Goal: Information Seeking & Learning: Learn about a topic

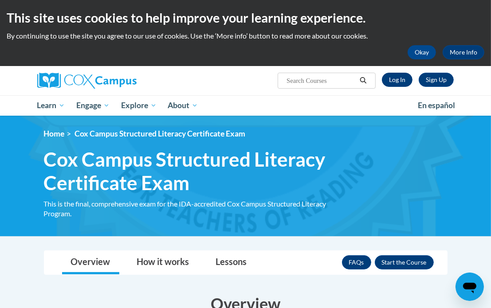
click at [395, 84] on link "Log In" at bounding box center [397, 80] width 31 height 14
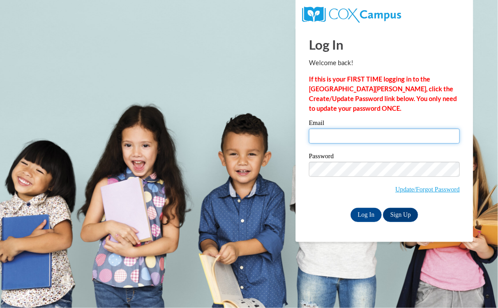
click at [367, 131] on input "Email" at bounding box center [384, 136] width 151 height 15
type input "jterry@kimberly.k12.wi.us"
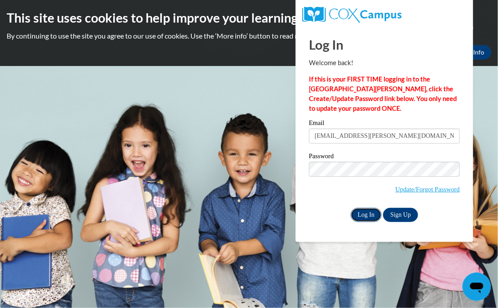
click at [364, 219] on input "Log In" at bounding box center [365, 215] width 31 height 14
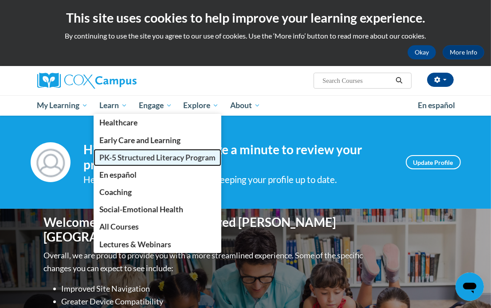
click at [131, 159] on span "PK-5 Structured Literacy Program" at bounding box center [157, 157] width 116 height 9
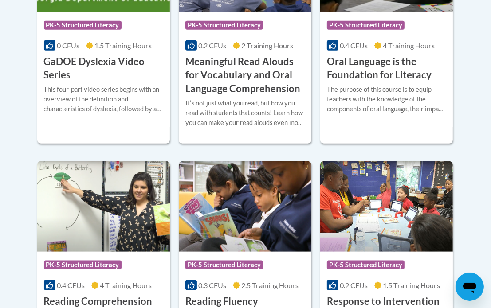
scroll to position [665, 0]
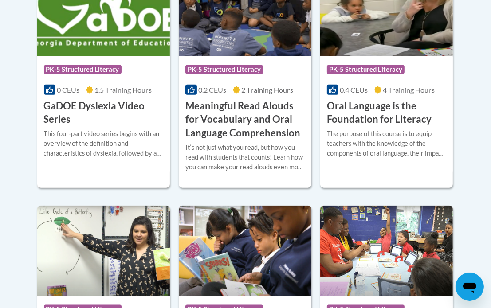
click at [136, 134] on div "This four-part video series begins with an overview of the definition and chara…" at bounding box center [103, 143] width 119 height 29
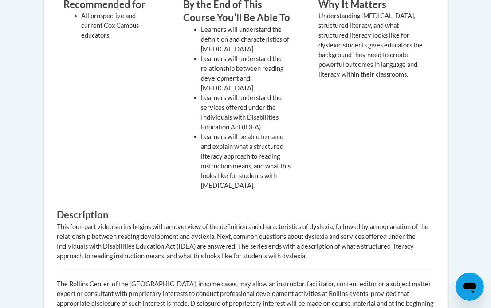
scroll to position [266, 0]
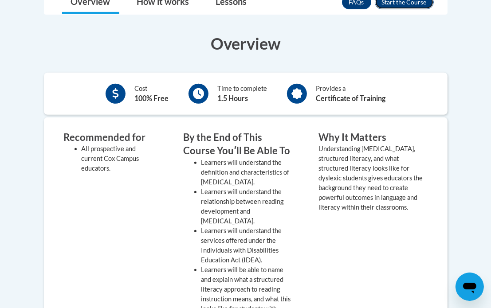
click at [427, 7] on button "Enroll" at bounding box center [404, 2] width 59 height 14
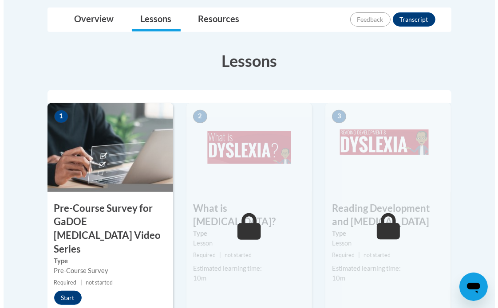
scroll to position [266, 0]
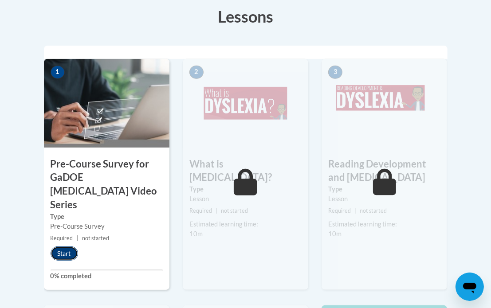
click at [72, 247] on button "Start" at bounding box center [65, 254] width 28 height 14
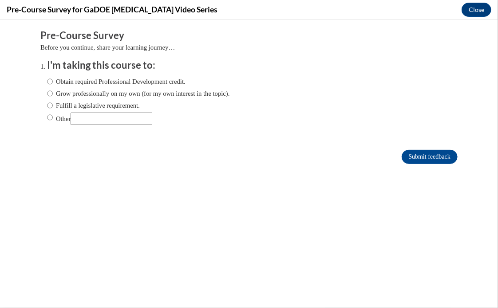
scroll to position [0, 0]
click at [159, 82] on label "Obtain required Professional Development credit." at bounding box center [116, 81] width 138 height 10
click at [53, 82] on input "Obtain required Professional Development credit." at bounding box center [50, 81] width 6 height 10
radio input "true"
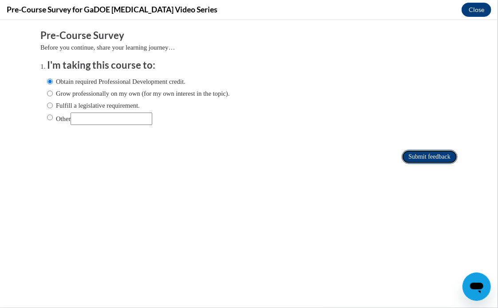
click at [406, 154] on input "Submit feedback" at bounding box center [429, 157] width 56 height 14
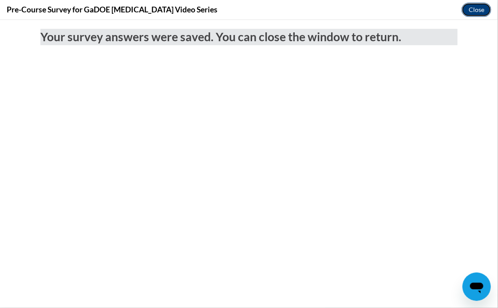
click at [475, 7] on button "Close" at bounding box center [476, 10] width 30 height 14
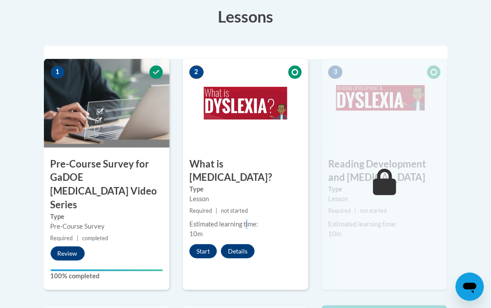
click at [247, 204] on div "2 What is Dyslexia? Type Lesson Required | not started Estimated learning time:…" at bounding box center [246, 175] width 126 height 232
click at [205, 244] on button "Start" at bounding box center [203, 251] width 28 height 14
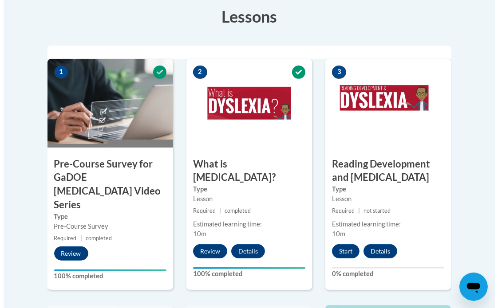
scroll to position [311, 0]
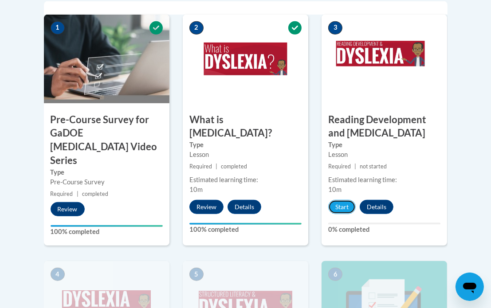
click at [331, 214] on div "Start Details Feedback" at bounding box center [363, 207] width 83 height 14
click at [341, 201] on button "Start" at bounding box center [342, 207] width 28 height 14
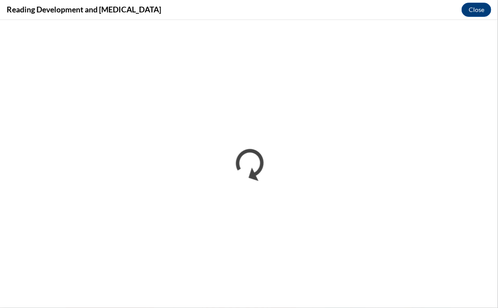
scroll to position [0, 0]
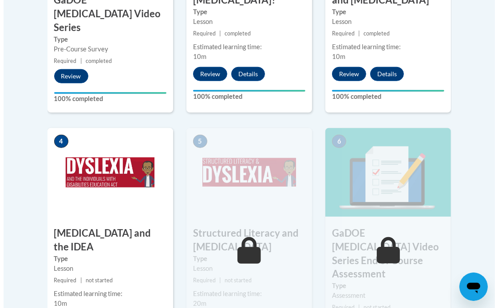
scroll to position [532, 0]
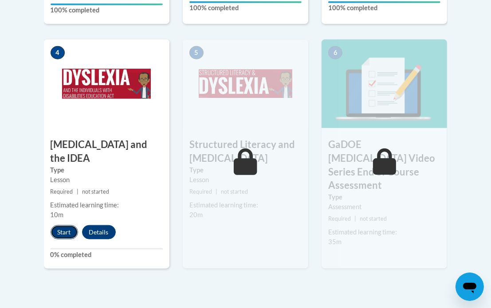
click at [62, 225] on button "Start" at bounding box center [65, 232] width 28 height 14
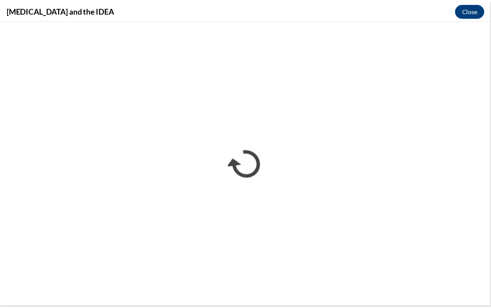
scroll to position [0, 0]
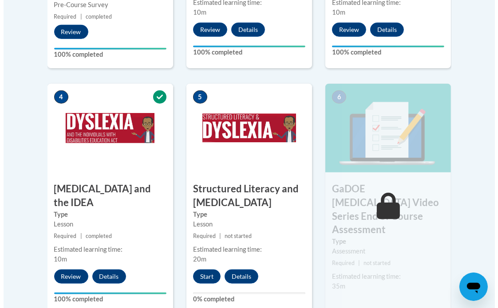
scroll to position [532, 0]
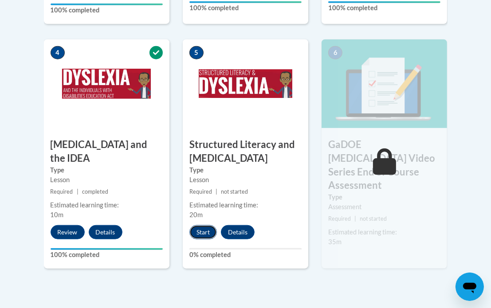
click at [205, 232] on button "Start" at bounding box center [203, 232] width 28 height 14
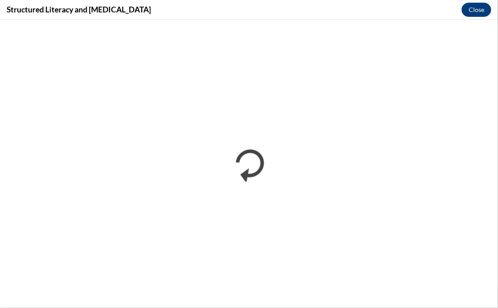
scroll to position [0, 0]
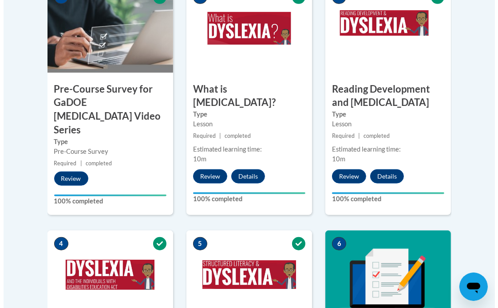
scroll to position [563, 0]
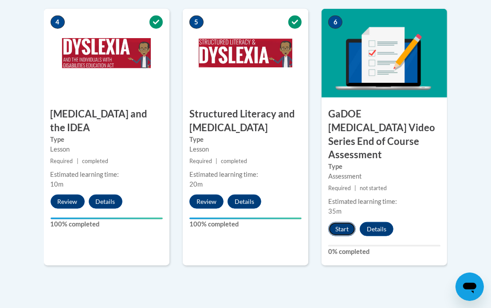
click at [349, 222] on button "Start" at bounding box center [342, 229] width 28 height 14
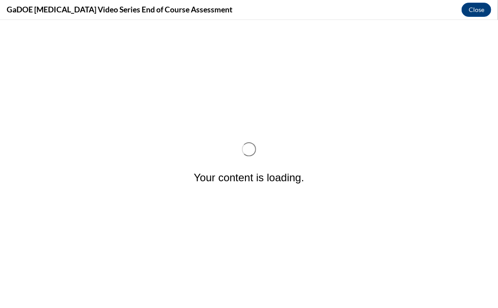
scroll to position [0, 0]
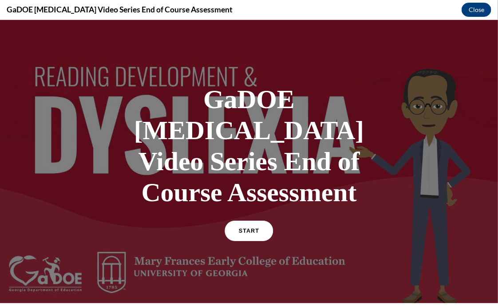
click at [252, 220] on link "START" at bounding box center [248, 230] width 48 height 20
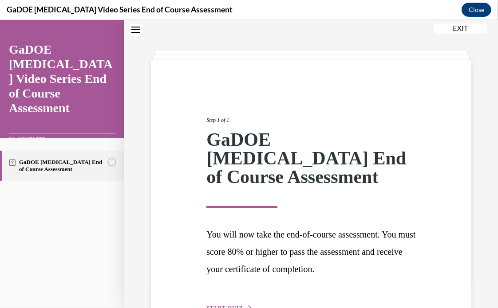
scroll to position [72, 0]
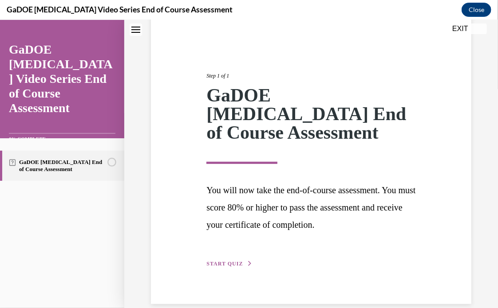
click at [224, 260] on span "START QUIZ" at bounding box center [224, 263] width 36 height 6
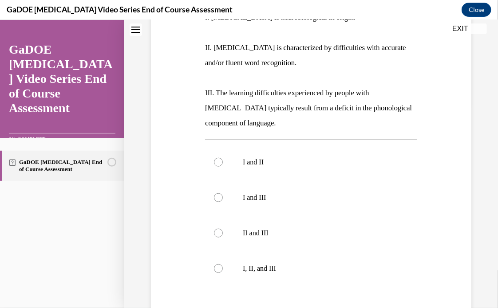
scroll to position [71, 0]
click at [245, 263] on label "I, II, and III" at bounding box center [311, 268] width 212 height 35
click at [223, 264] on input "I, II, and III" at bounding box center [218, 268] width 9 height 9
radio input "true"
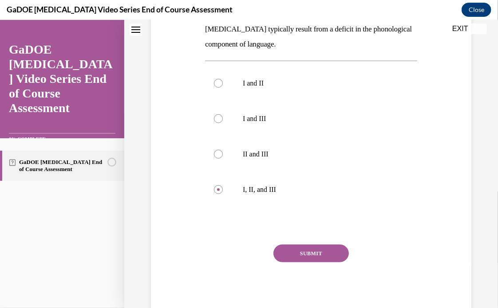
click at [331, 256] on button "SUBMIT" at bounding box center [310, 253] width 75 height 18
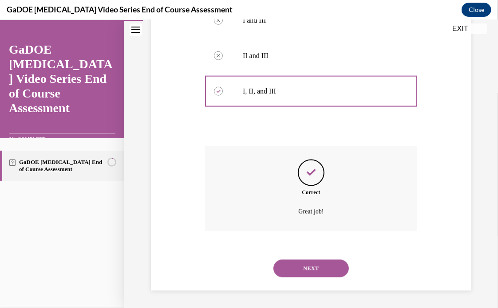
click at [306, 267] on button "NEXT" at bounding box center [310, 269] width 75 height 18
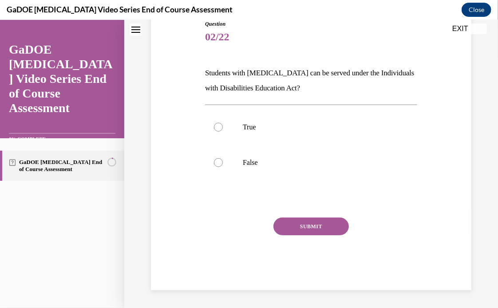
scroll to position [27, 0]
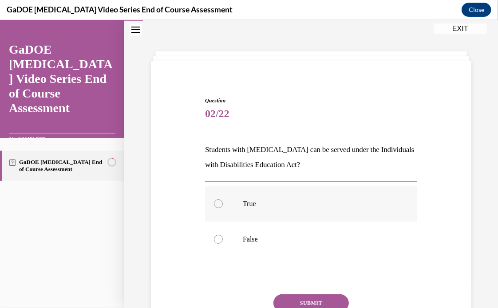
click at [287, 215] on label "True" at bounding box center [311, 203] width 212 height 35
click at [223, 208] on input "True" at bounding box center [218, 203] width 9 height 9
radio input "true"
click at [309, 300] on button "SUBMIT" at bounding box center [310, 303] width 75 height 18
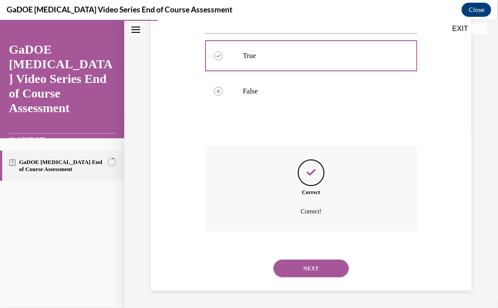
click at [311, 268] on button "NEXT" at bounding box center [310, 269] width 75 height 18
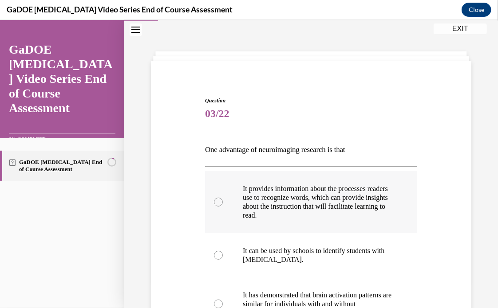
scroll to position [115, 0]
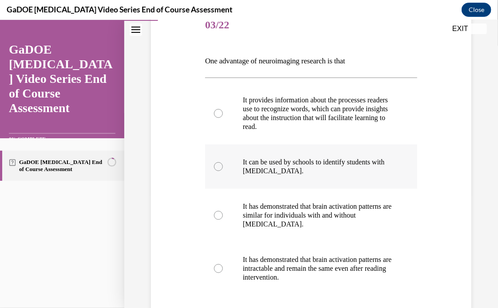
click at [314, 170] on p "It can be used by schools to identify students with dyslexia." at bounding box center [319, 166] width 152 height 18
click at [223, 170] on input "It can be used by schools to identify students with dyslexia." at bounding box center [218, 166] width 9 height 9
radio input "true"
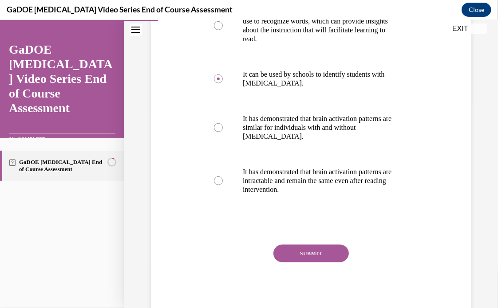
click at [304, 248] on button "SUBMIT" at bounding box center [310, 253] width 75 height 18
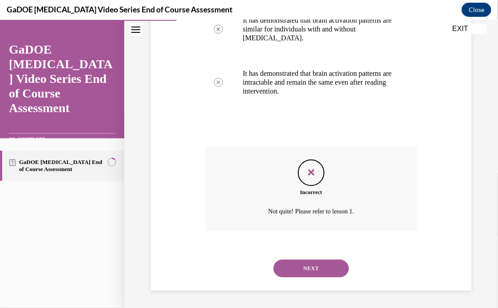
click at [306, 264] on button "NEXT" at bounding box center [310, 269] width 75 height 18
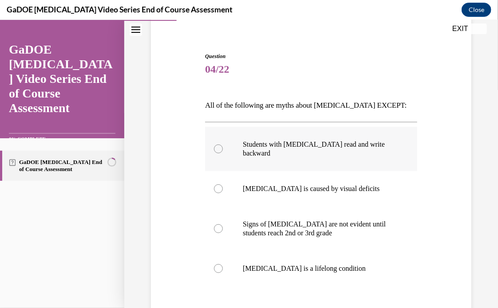
scroll to position [115, 0]
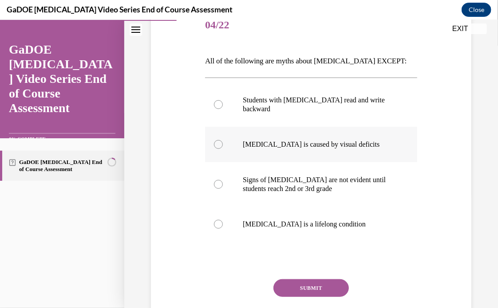
click at [285, 154] on label "Dyslexia is caused by visual deficits" at bounding box center [311, 143] width 212 height 35
click at [223, 149] on input "Dyslexia is caused by visual deficits" at bounding box center [218, 144] width 9 height 9
radio input "true"
click at [287, 192] on p "Signs of dyslexia are not evident until students reach 2nd or 3rd grade" at bounding box center [319, 184] width 152 height 18
click at [223, 189] on input "Signs of dyslexia are not evident until students reach 2nd or 3rd grade" at bounding box center [218, 184] width 9 height 9
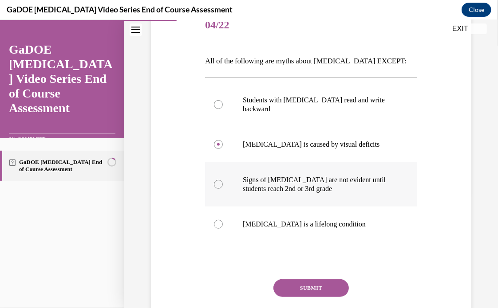
radio input "true"
click at [323, 285] on button "SUBMIT" at bounding box center [310, 288] width 75 height 18
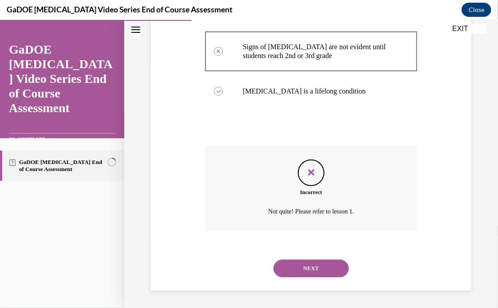
click at [320, 272] on button "NEXT" at bounding box center [310, 269] width 75 height 18
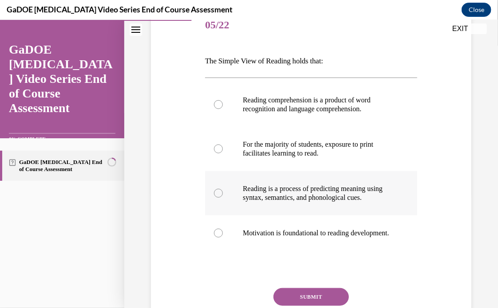
click at [295, 199] on p "Reading is a process of predicting meaning using syntax, semantics, and phonolo…" at bounding box center [319, 193] width 152 height 18
click at [223, 197] on input "Reading is a process of predicting meaning using syntax, semantics, and phonolo…" at bounding box center [218, 193] width 9 height 9
radio input "true"
click at [276, 234] on label "Motivation is foundational to reading development." at bounding box center [311, 232] width 212 height 35
click at [223, 234] on input "Motivation is foundational to reading development." at bounding box center [218, 232] width 9 height 9
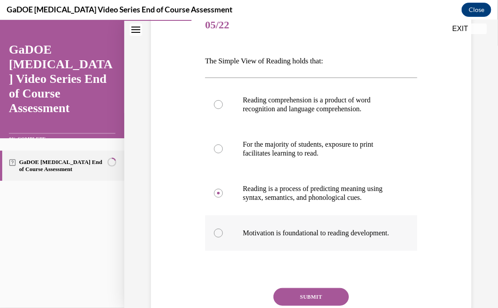
radio input "true"
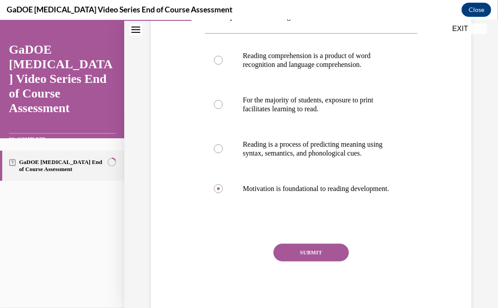
click at [288, 261] on button "SUBMIT" at bounding box center [310, 253] width 75 height 18
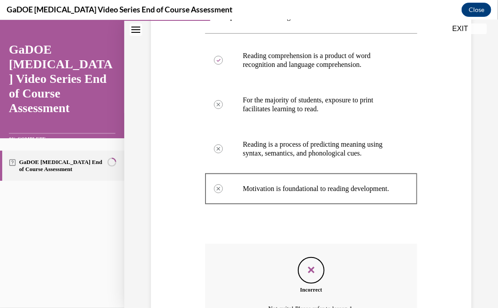
scroll to position [275, 0]
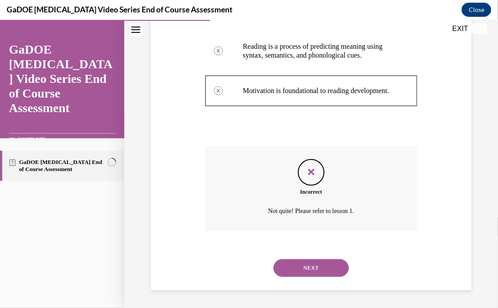
click at [299, 268] on button "NEXT" at bounding box center [310, 268] width 75 height 18
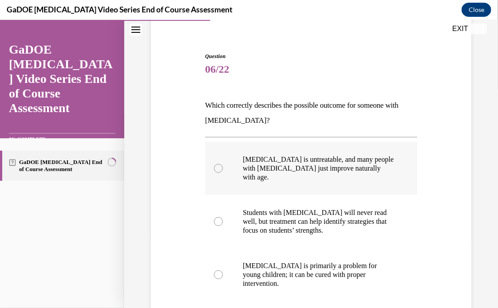
scroll to position [115, 0]
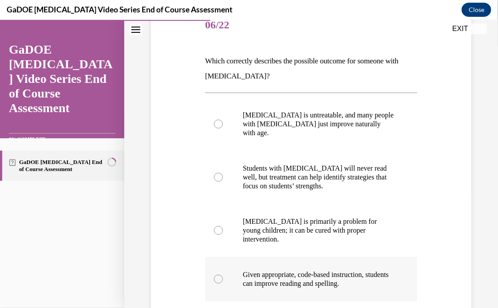
click at [323, 275] on p "Given appropriate, code-based instruction, students can improve reading and spe…" at bounding box center [319, 279] width 152 height 18
click at [223, 275] on input "Given appropriate, code-based instruction, students can improve reading and spe…" at bounding box center [218, 279] width 9 height 9
radio input "true"
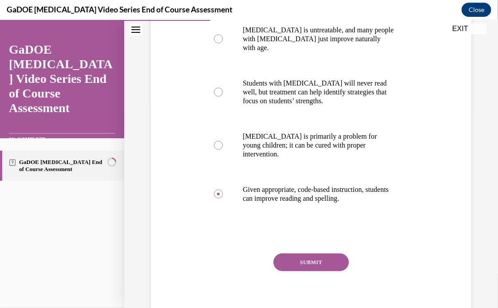
click at [316, 253] on button "SUBMIT" at bounding box center [310, 262] width 75 height 18
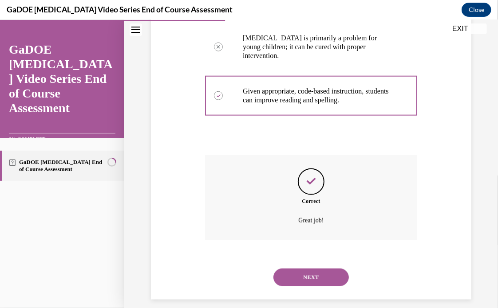
click at [312, 268] on button "NEXT" at bounding box center [310, 277] width 75 height 18
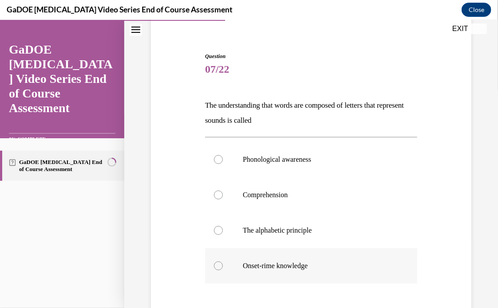
scroll to position [115, 0]
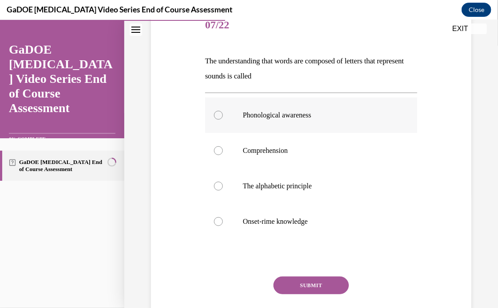
click at [297, 108] on label "Phonological awareness" at bounding box center [311, 114] width 212 height 35
click at [223, 110] on input "Phonological awareness" at bounding box center [218, 114] width 9 height 9
radio input "true"
click at [300, 279] on button "SUBMIT" at bounding box center [310, 285] width 75 height 18
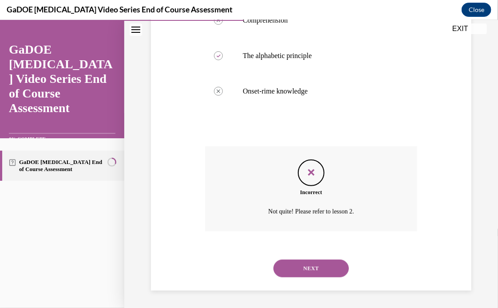
click at [314, 261] on button "NEXT" at bounding box center [310, 269] width 75 height 18
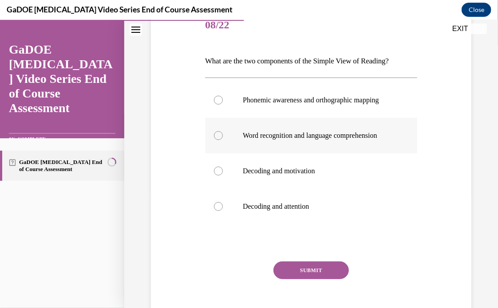
click at [287, 140] on p "Word recognition and language comprehension" at bounding box center [319, 135] width 152 height 9
click at [223, 140] on input "Word recognition and language comprehension" at bounding box center [218, 135] width 9 height 9
radio input "true"
click at [302, 279] on button "SUBMIT" at bounding box center [310, 270] width 75 height 18
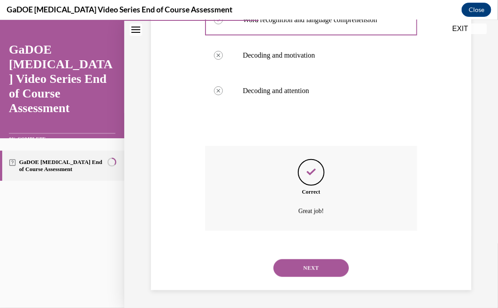
click at [306, 268] on button "NEXT" at bounding box center [310, 268] width 75 height 18
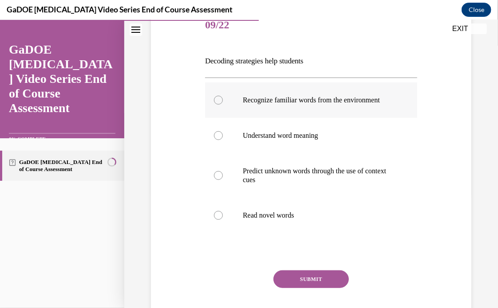
click at [318, 102] on p "Recognize familiar words from the environment" at bounding box center [319, 99] width 152 height 9
click at [223, 102] on input "Recognize familiar words from the environment" at bounding box center [218, 99] width 9 height 9
radio input "true"
click at [293, 282] on button "SUBMIT" at bounding box center [310, 279] width 75 height 18
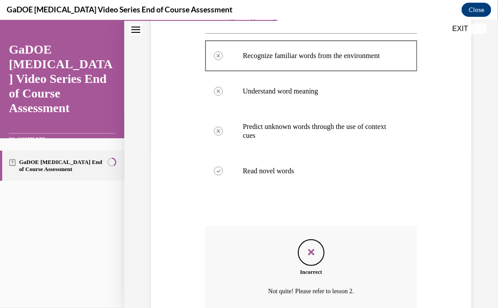
scroll to position [248, 0]
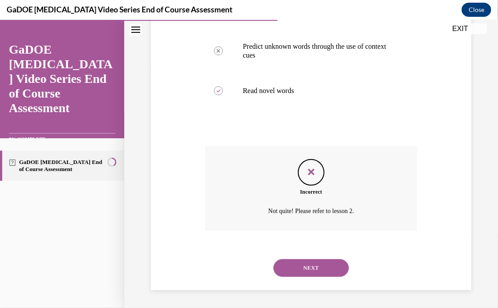
click at [303, 264] on button "NEXT" at bounding box center [310, 268] width 75 height 18
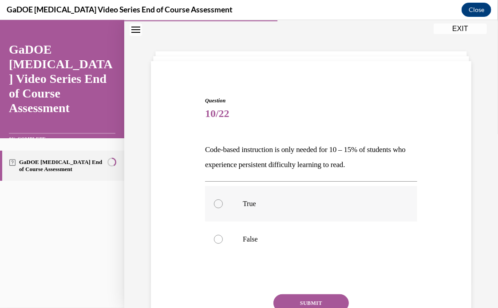
scroll to position [71, 0]
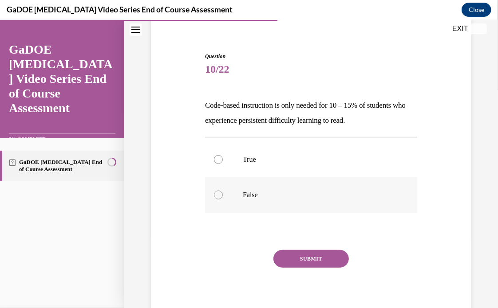
click at [252, 187] on label "False" at bounding box center [311, 194] width 212 height 35
click at [223, 190] on input "False" at bounding box center [218, 194] width 9 height 9
radio input "true"
click at [321, 253] on button "SUBMIT" at bounding box center [310, 259] width 75 height 18
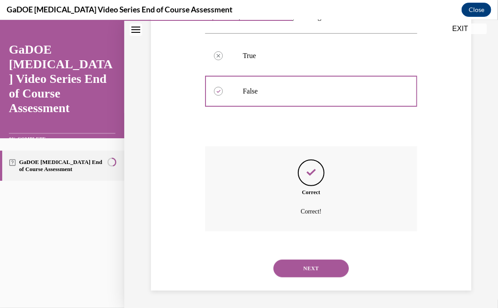
click at [307, 267] on button "NEXT" at bounding box center [310, 269] width 75 height 18
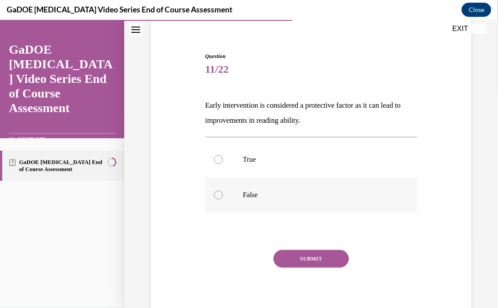
scroll to position [76, 0]
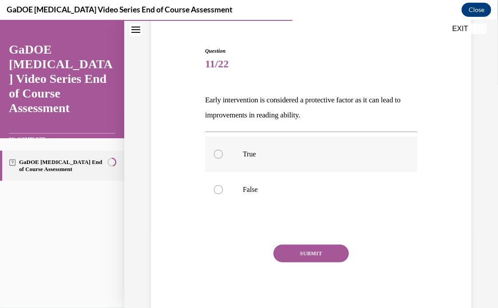
click at [302, 161] on label "True" at bounding box center [311, 153] width 212 height 35
click at [223, 158] on input "True" at bounding box center [218, 154] width 9 height 9
radio input "true"
click at [321, 246] on button "SUBMIT" at bounding box center [310, 253] width 75 height 18
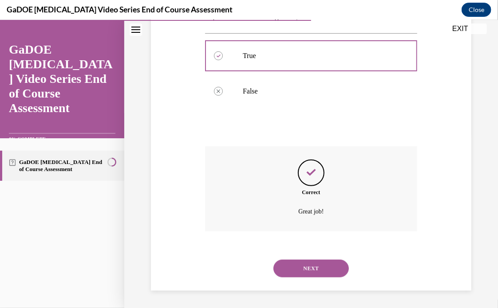
click at [315, 271] on button "NEXT" at bounding box center [310, 269] width 75 height 18
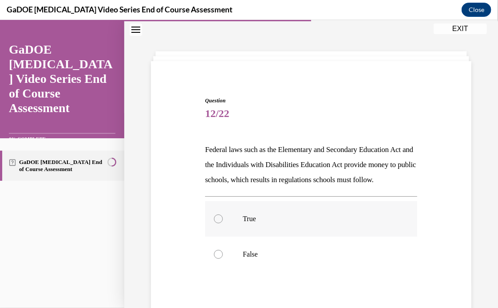
scroll to position [71, 0]
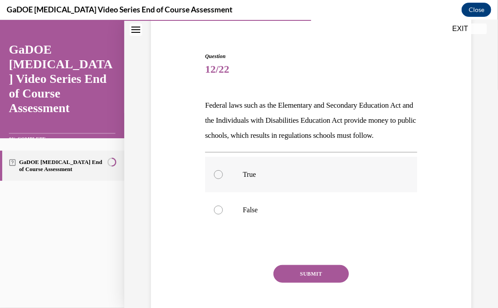
click at [287, 192] on label "True" at bounding box center [311, 174] width 212 height 35
click at [223, 179] on input "True" at bounding box center [218, 174] width 9 height 9
radio input "true"
click at [300, 281] on button "SUBMIT" at bounding box center [310, 274] width 75 height 18
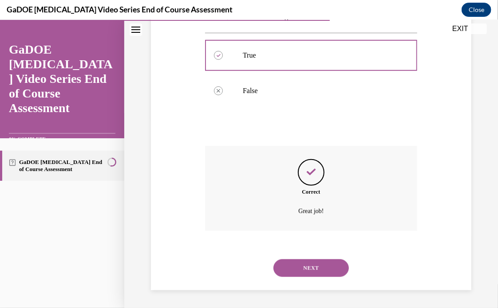
scroll to position [205, 0]
click at [301, 272] on button "NEXT" at bounding box center [310, 268] width 75 height 18
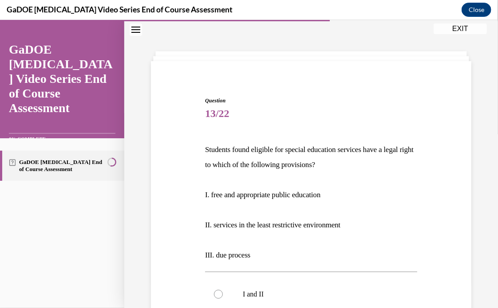
scroll to position [71, 0]
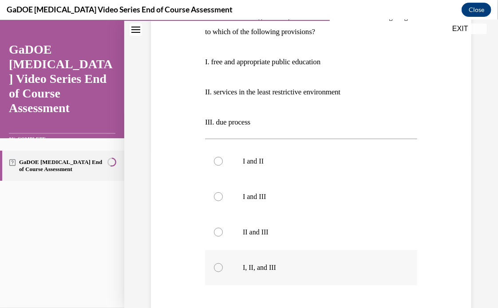
click at [291, 259] on label "I, II, and III" at bounding box center [311, 267] width 212 height 35
click at [223, 263] on input "I, II, and III" at bounding box center [218, 267] width 9 height 9
radio input "true"
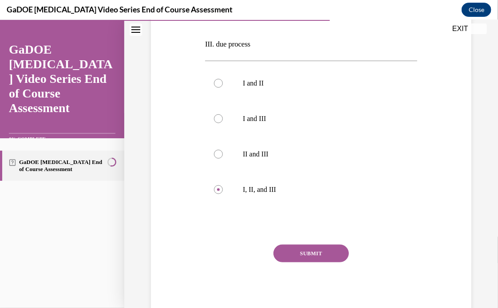
click at [292, 255] on button "SUBMIT" at bounding box center [310, 253] width 75 height 18
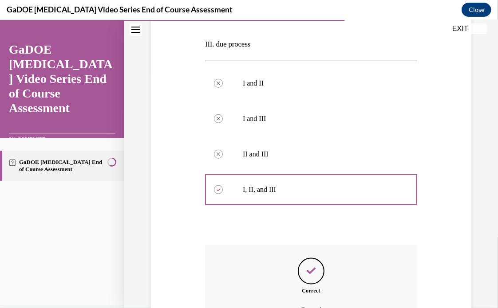
scroll to position [336, 0]
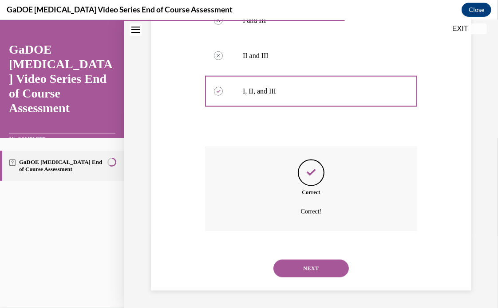
click at [301, 263] on button "NEXT" at bounding box center [310, 269] width 75 height 18
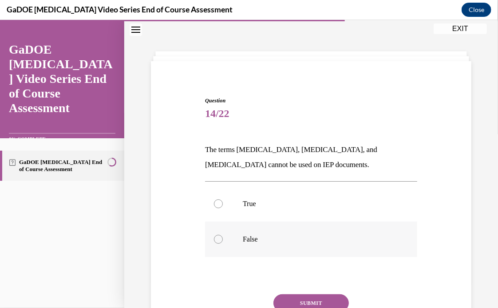
scroll to position [71, 0]
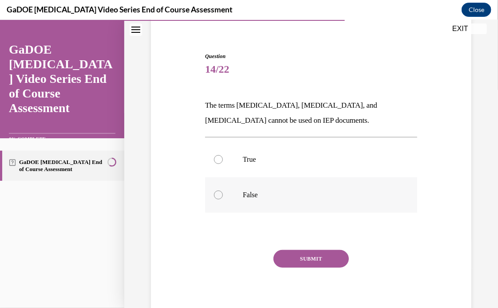
click at [272, 200] on label "False" at bounding box center [311, 194] width 212 height 35
click at [223, 199] on input "False" at bounding box center [218, 194] width 9 height 9
radio input "true"
click at [291, 255] on button "SUBMIT" at bounding box center [310, 259] width 75 height 18
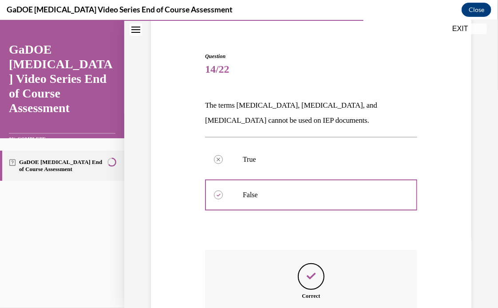
scroll to position [175, 0]
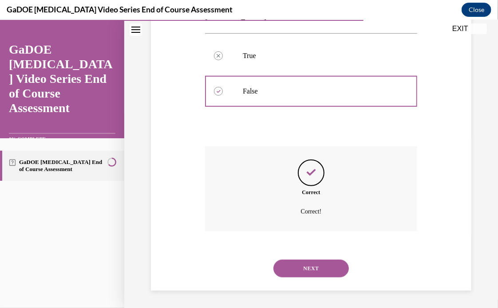
click at [291, 262] on button "NEXT" at bounding box center [310, 269] width 75 height 18
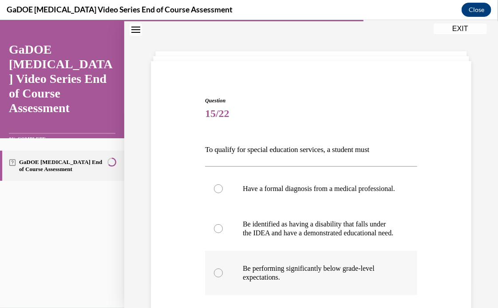
scroll to position [115, 0]
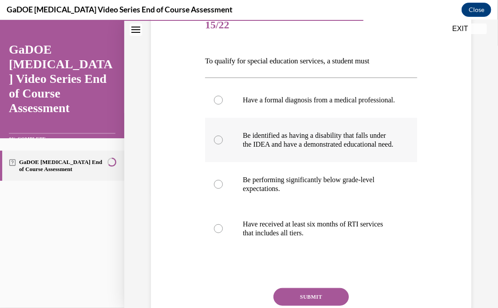
click at [304, 149] on p "Be identified as having a disability that falls under the IDEA and have a demon…" at bounding box center [319, 140] width 152 height 18
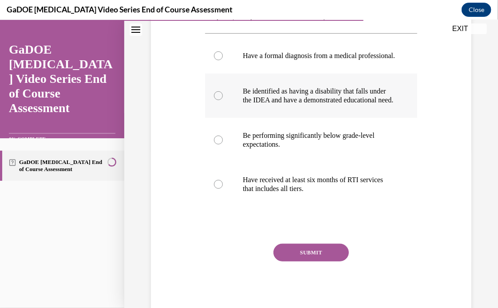
click at [231, 118] on label "Be identified as having a disability that falls under the IDEA and have a demon…" at bounding box center [311, 95] width 212 height 44
click at [223, 100] on input "Be identified as having a disability that falls under the IDEA and have a demon…" at bounding box center [218, 95] width 9 height 9
radio input "true"
click at [293, 261] on button "SUBMIT" at bounding box center [310, 253] width 75 height 18
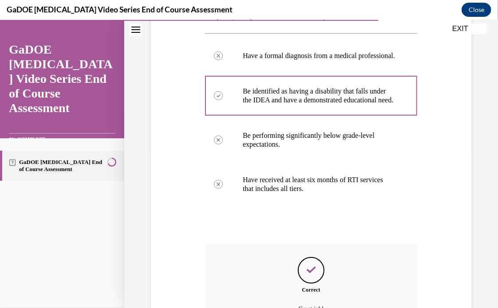
scroll to position [275, 0]
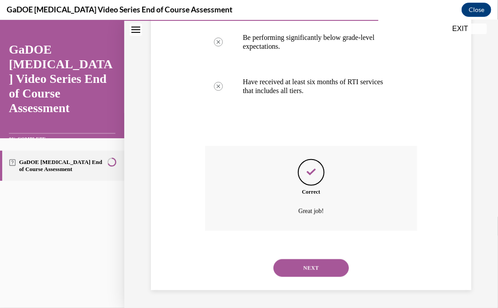
click at [296, 265] on button "NEXT" at bounding box center [310, 268] width 75 height 18
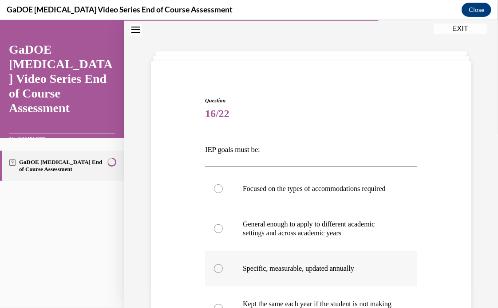
scroll to position [115, 0]
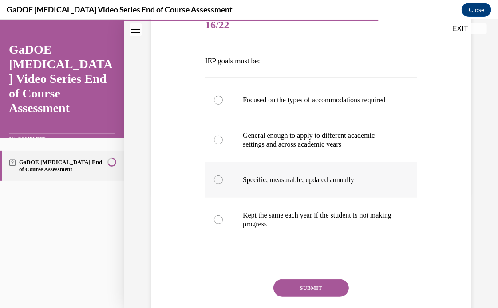
click at [300, 184] on p "Specific, measurable, updated annually" at bounding box center [319, 179] width 152 height 9
click at [223, 184] on input "Specific, measurable, updated annually" at bounding box center [218, 179] width 9 height 9
radio input "true"
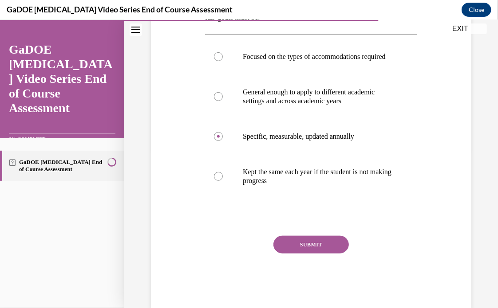
click at [307, 249] on button "SUBMIT" at bounding box center [310, 245] width 75 height 18
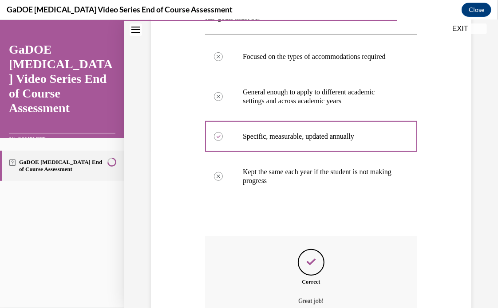
scroll to position [257, 0]
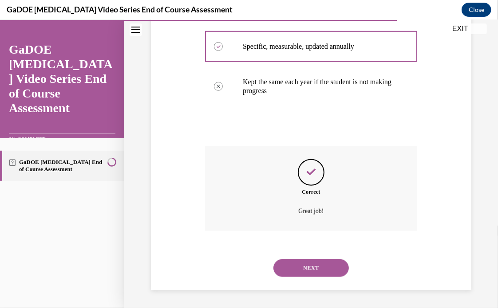
click at [303, 260] on button "NEXT" at bounding box center [310, 268] width 75 height 18
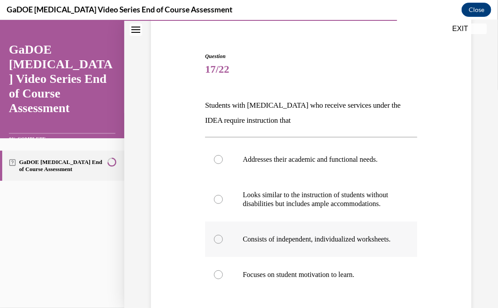
scroll to position [115, 0]
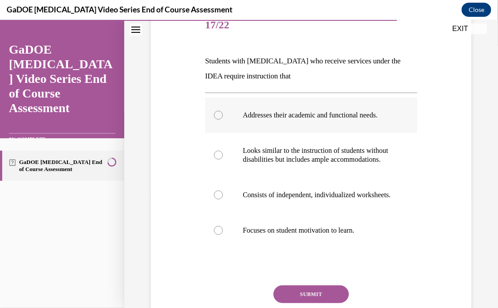
click at [328, 115] on p "Addresses their academic and functional needs." at bounding box center [319, 114] width 152 height 9
click at [223, 115] on input "Addresses their academic and functional needs." at bounding box center [218, 114] width 9 height 9
radio input "true"
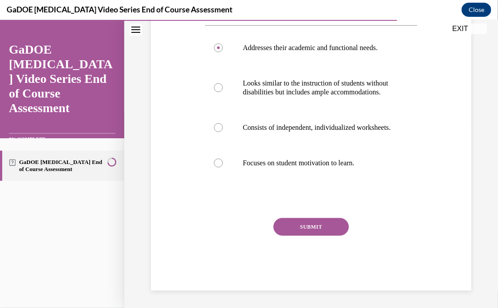
click at [316, 236] on button "SUBMIT" at bounding box center [310, 227] width 75 height 18
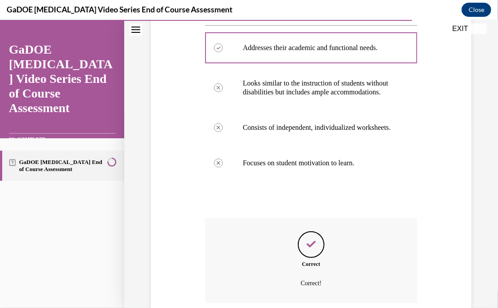
scroll to position [281, 0]
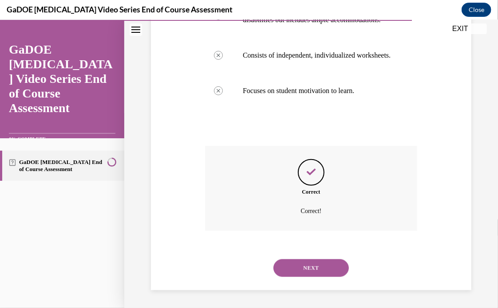
click at [310, 265] on button "NEXT" at bounding box center [310, 268] width 75 height 18
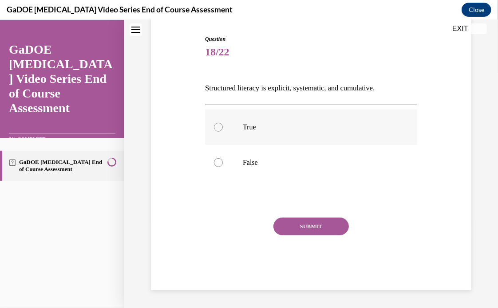
scroll to position [27, 0]
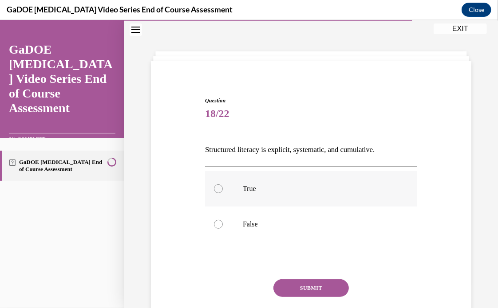
click at [303, 187] on p "True" at bounding box center [319, 188] width 152 height 9
click at [223, 187] on input "True" at bounding box center [218, 188] width 9 height 9
radio input "true"
click at [294, 278] on div "Question 18/22 Structured literacy is explicit, systematic, and cumulative. Tru…" at bounding box center [311, 224] width 212 height 256
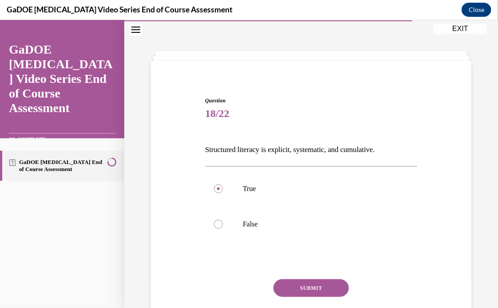
click at [295, 277] on div "Question 18/22 Structured literacy is explicit, systematic, and cumulative. Tru…" at bounding box center [311, 224] width 212 height 256
click at [303, 281] on button "SUBMIT" at bounding box center [310, 288] width 75 height 18
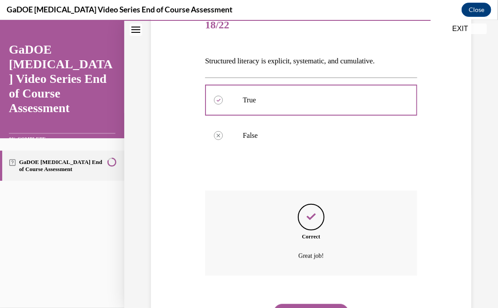
scroll to position [160, 0]
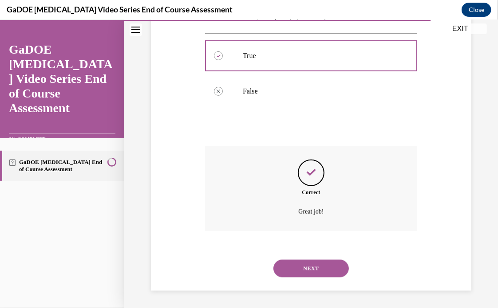
click at [306, 270] on button "NEXT" at bounding box center [310, 269] width 75 height 18
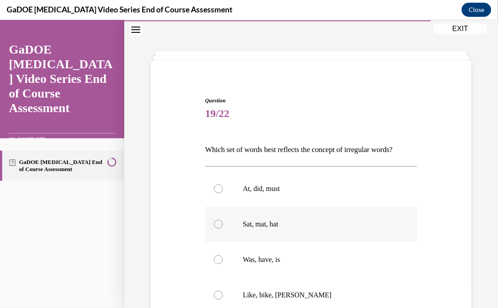
scroll to position [71, 0]
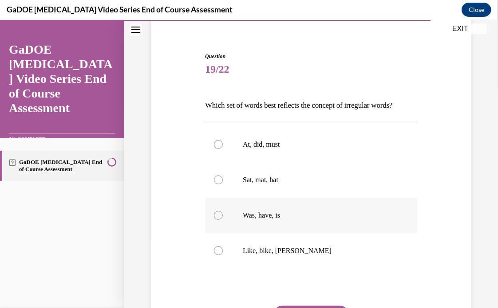
click at [282, 220] on label "Was, have, is" at bounding box center [311, 214] width 212 height 35
click at [223, 220] on input "Was, have, is" at bounding box center [218, 215] width 9 height 9
radio input "true"
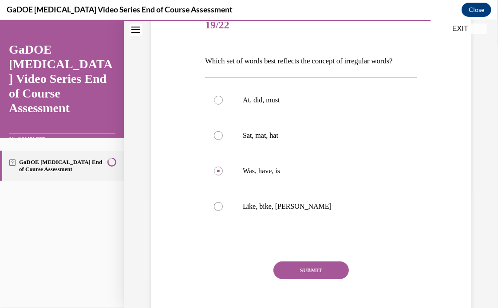
click at [290, 271] on button "SUBMIT" at bounding box center [310, 270] width 75 height 18
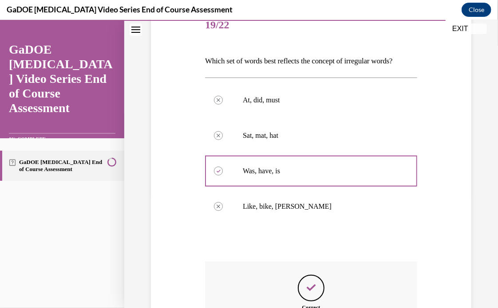
scroll to position [231, 0]
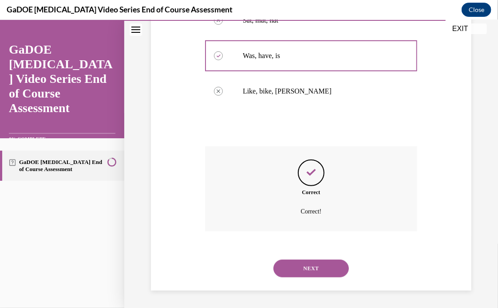
click at [305, 269] on button "NEXT" at bounding box center [310, 269] width 75 height 18
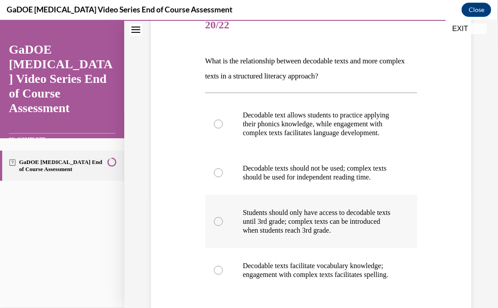
scroll to position [160, 0]
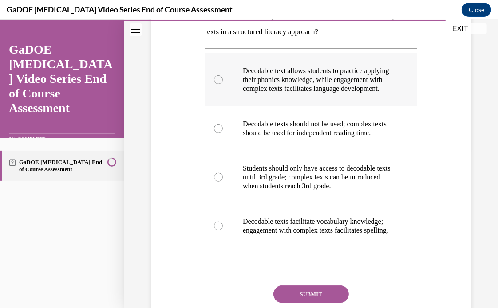
click at [345, 92] on p "Decodable text allows students to practice applying their phonics knowledge, wh…" at bounding box center [319, 79] width 152 height 27
click at [223, 84] on input "Decodable text allows students to practice applying their phonics knowledge, wh…" at bounding box center [218, 79] width 9 height 9
radio input "true"
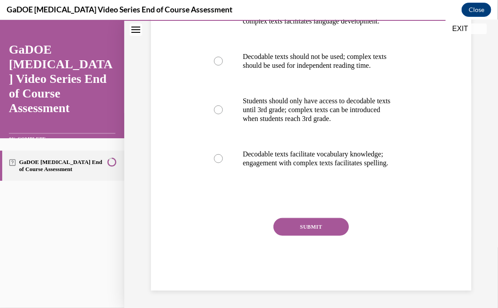
click at [307, 236] on button "SUBMIT" at bounding box center [310, 227] width 75 height 18
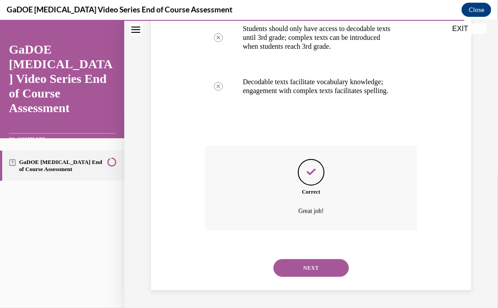
click at [306, 269] on button "NEXT" at bounding box center [310, 268] width 75 height 18
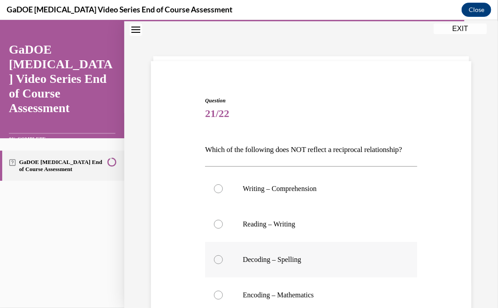
scroll to position [71, 0]
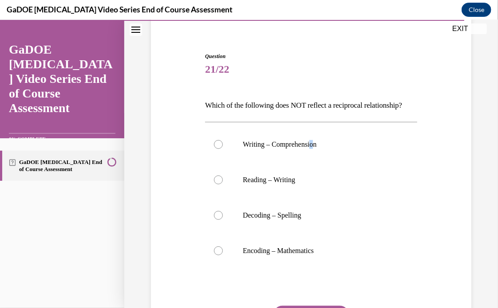
drag, startPoint x: 343, startPoint y: 129, endPoint x: 316, endPoint y: 128, distance: 27.1
click at [316, 128] on div "Question 21/22 Which of the following does NOT reflect a reciprocal relationshi…" at bounding box center [311, 215] width 212 height 327
drag, startPoint x: 319, startPoint y: 127, endPoint x: 314, endPoint y: 158, distance: 31.9
click at [319, 113] on p "Which of the following does NOT reflect a reciprocal relationship?" at bounding box center [311, 105] width 212 height 15
click at [274, 258] on label "Encoding – Mathematics" at bounding box center [311, 250] width 212 height 35
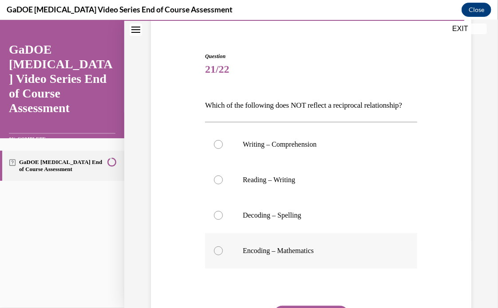
click at [223, 255] on input "Encoding – Mathematics" at bounding box center [218, 250] width 9 height 9
radio input "true"
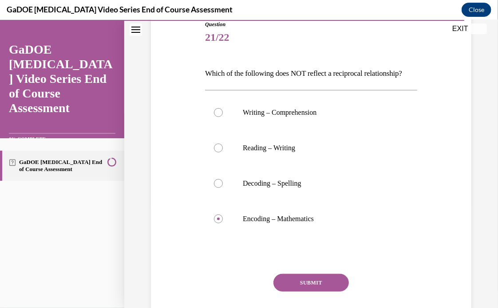
click at [307, 291] on button "SUBMIT" at bounding box center [310, 283] width 75 height 18
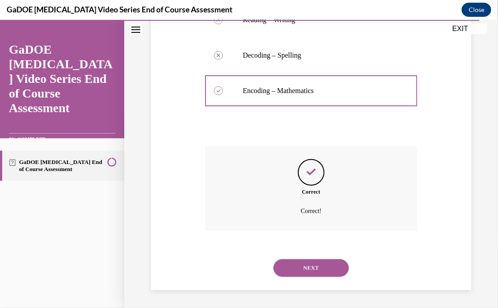
click at [311, 268] on button "NEXT" at bounding box center [310, 268] width 75 height 18
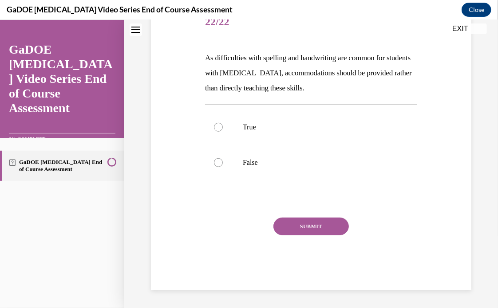
scroll to position [27, 0]
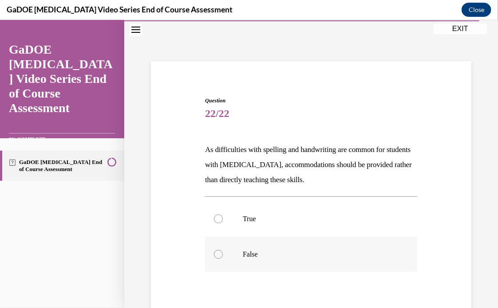
click at [263, 248] on label "False" at bounding box center [311, 253] width 212 height 35
click at [223, 250] on input "False" at bounding box center [218, 254] width 9 height 9
radio input "true"
click at [272, 214] on label "True" at bounding box center [311, 218] width 212 height 35
click at [223, 214] on input "True" at bounding box center [218, 218] width 9 height 9
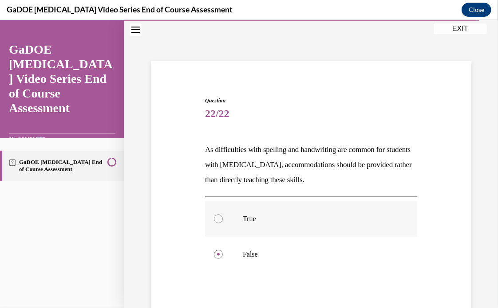
radio input "true"
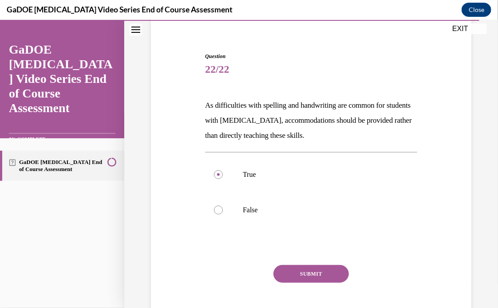
click at [295, 274] on button "SUBMIT" at bounding box center [310, 274] width 75 height 18
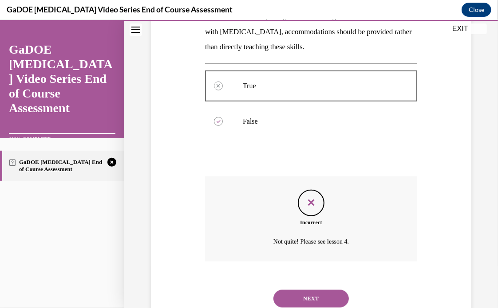
scroll to position [190, 0]
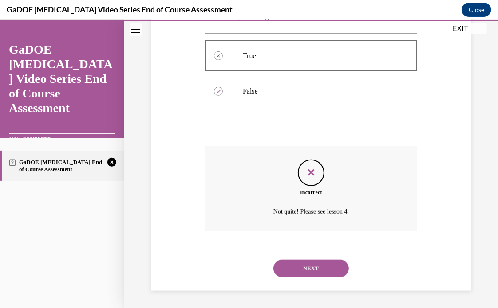
click at [299, 268] on button "NEXT" at bounding box center [310, 269] width 75 height 18
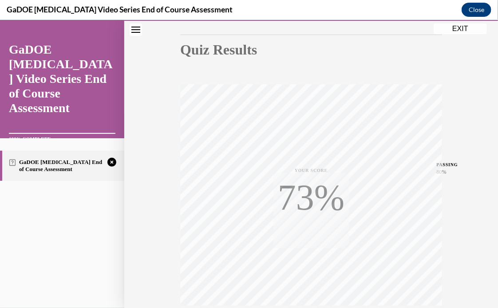
scroll to position [166, 0]
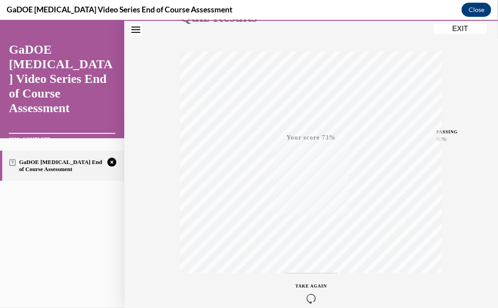
click at [307, 295] on icon "button" at bounding box center [310, 299] width 31 height 10
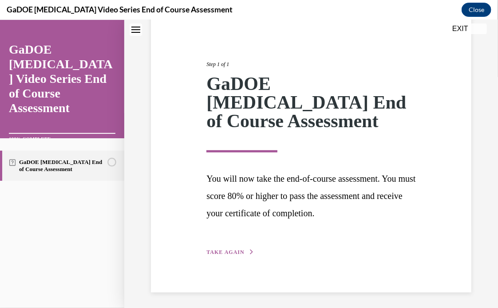
click at [227, 251] on span "TAKE AGAIN" at bounding box center [225, 252] width 38 height 6
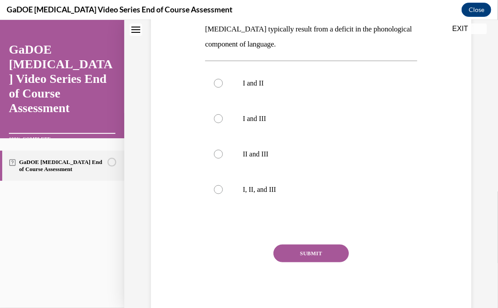
scroll to position [239, 0]
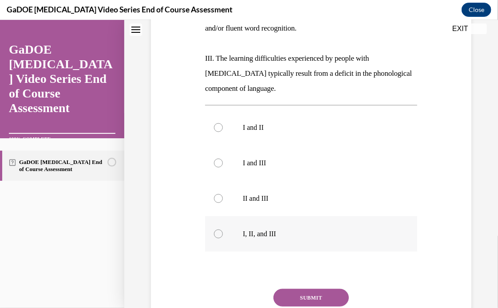
click at [248, 232] on p "I, II, and III" at bounding box center [319, 233] width 152 height 9
click at [223, 232] on input "I, II, and III" at bounding box center [218, 233] width 9 height 9
radio input "true"
click at [303, 296] on button "SUBMIT" at bounding box center [310, 298] width 75 height 18
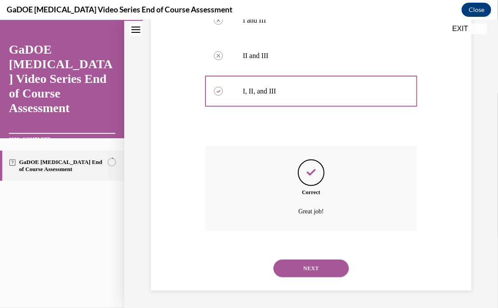
click at [312, 260] on button "NEXT" at bounding box center [310, 269] width 75 height 18
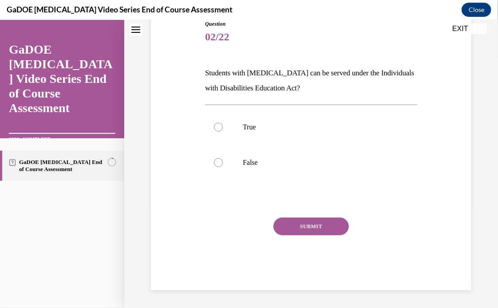
scroll to position [27, 0]
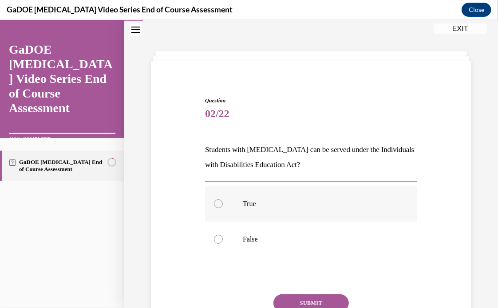
click at [212, 193] on label "True" at bounding box center [311, 203] width 212 height 35
click at [214, 199] on input "True" at bounding box center [218, 203] width 9 height 9
radio input "true"
click at [315, 306] on button "SUBMIT" at bounding box center [310, 303] width 75 height 18
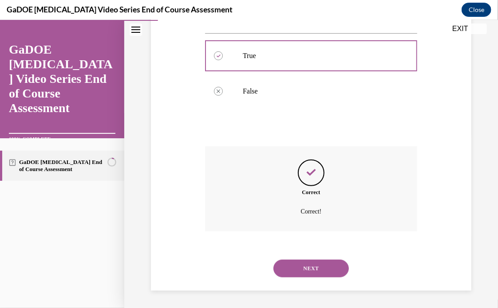
click at [311, 274] on button "NEXT" at bounding box center [310, 269] width 75 height 18
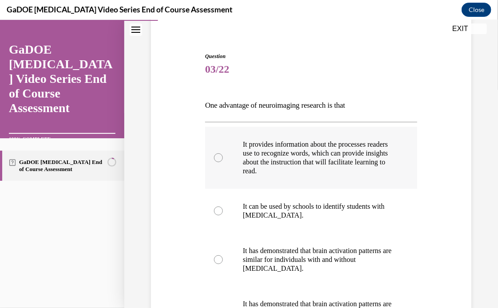
scroll to position [115, 0]
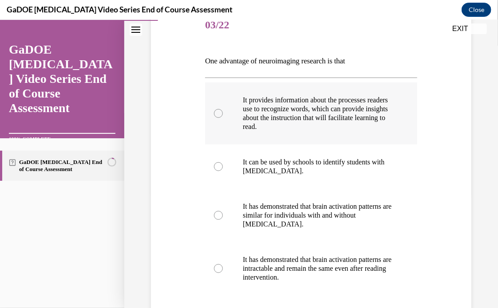
click at [313, 119] on p "It provides information about the processes readers use to recognize words, whi…" at bounding box center [319, 112] width 152 height 35
click at [223, 118] on input "It provides information about the processes readers use to recognize words, whi…" at bounding box center [218, 113] width 9 height 9
radio input "true"
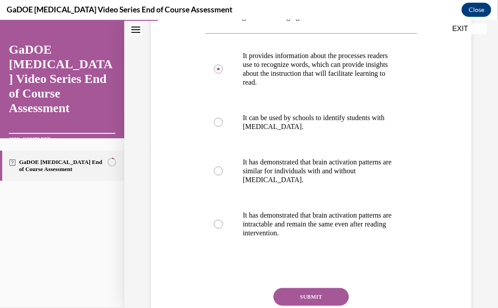
click at [311, 299] on button "SUBMIT" at bounding box center [310, 297] width 75 height 18
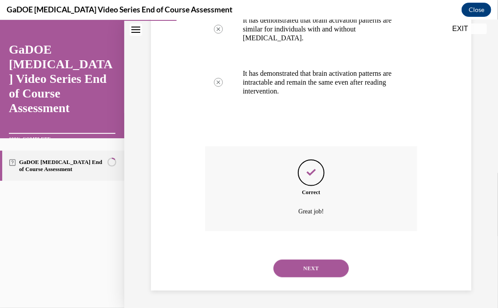
click at [315, 269] on button "NEXT" at bounding box center [310, 269] width 75 height 18
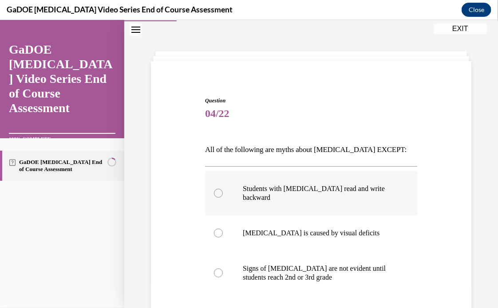
scroll to position [115, 0]
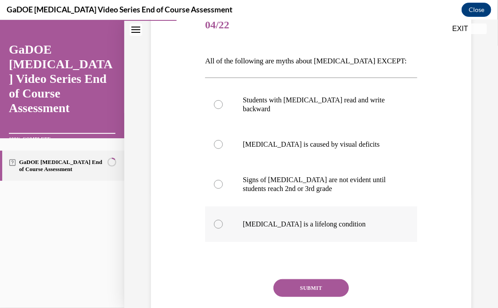
click at [291, 223] on p "Dyslexia is a lifelong condition" at bounding box center [319, 224] width 152 height 9
click at [223, 223] on input "Dyslexia is a lifelong condition" at bounding box center [218, 224] width 9 height 9
radio input "true"
click at [310, 288] on button "SUBMIT" at bounding box center [310, 288] width 75 height 18
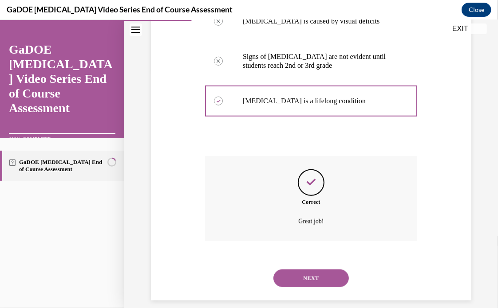
scroll to position [248, 0]
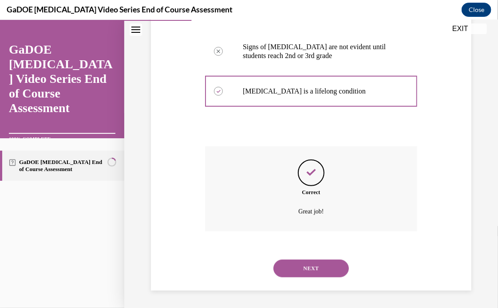
click at [307, 267] on button "NEXT" at bounding box center [310, 269] width 75 height 18
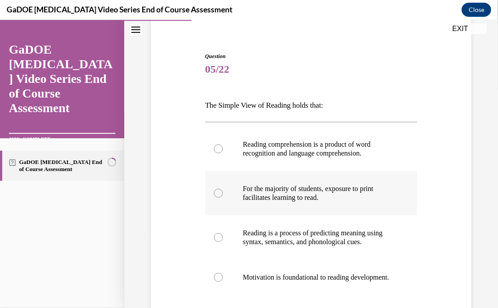
scroll to position [115, 0]
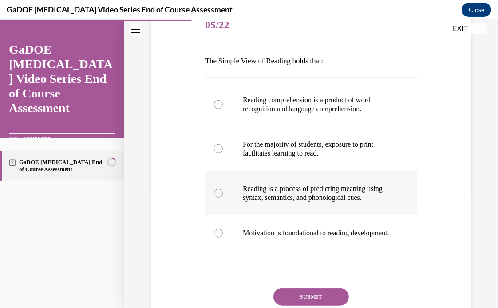
click at [307, 194] on p "Reading is a process of predicting meaning using syntax, semantics, and phonolo…" at bounding box center [319, 193] width 152 height 18
click at [223, 194] on input "Reading is a process of predicting meaning using syntax, semantics, and phonolo…" at bounding box center [218, 193] width 9 height 9
radio input "true"
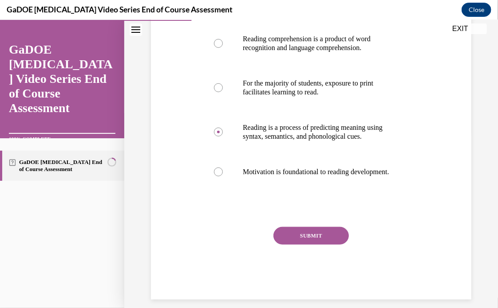
click at [302, 244] on button "SUBMIT" at bounding box center [310, 236] width 75 height 18
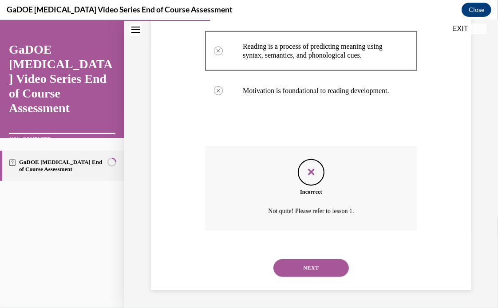
click at [306, 276] on button "NEXT" at bounding box center [310, 268] width 75 height 18
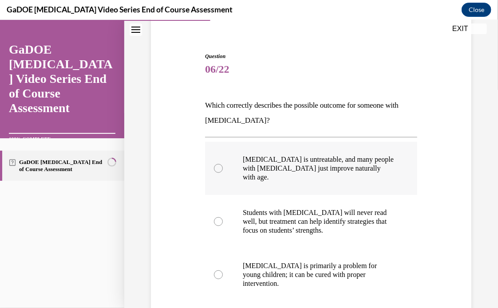
scroll to position [115, 0]
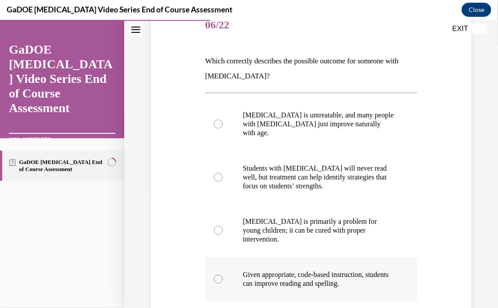
click at [291, 270] on p "Given appropriate, code-based instruction, students can improve reading and spe…" at bounding box center [319, 279] width 152 height 18
click at [223, 275] on input "Given appropriate, code-based instruction, students can improve reading and spe…" at bounding box center [218, 279] width 9 height 9
radio input "true"
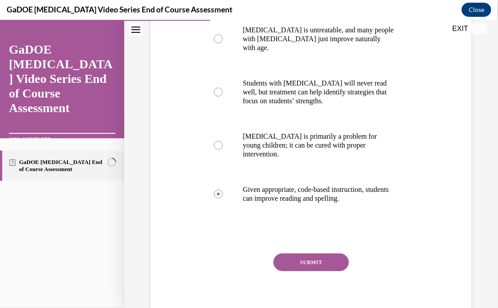
click at [307, 254] on button "SUBMIT" at bounding box center [310, 262] width 75 height 18
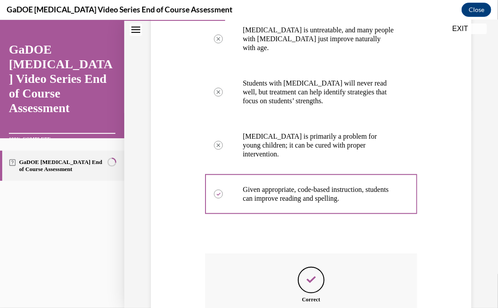
scroll to position [299, 0]
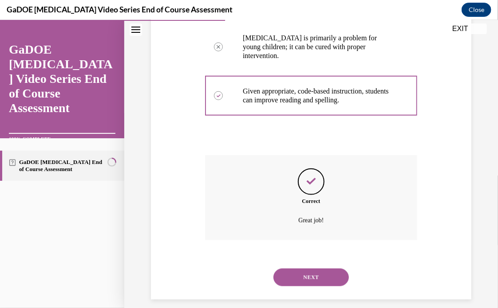
click at [306, 269] on button "NEXT" at bounding box center [310, 277] width 75 height 18
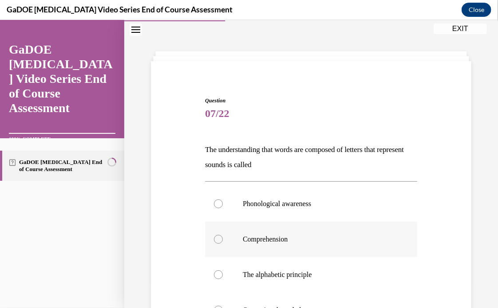
scroll to position [115, 0]
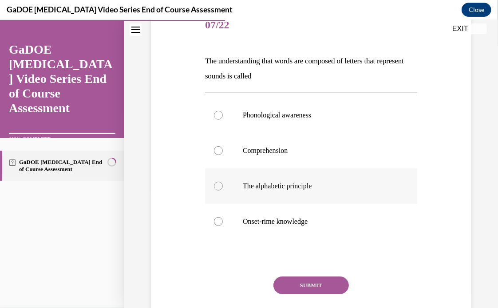
click at [299, 192] on label "The alphabetic principle" at bounding box center [311, 185] width 212 height 35
click at [223, 190] on input "The alphabetic principle" at bounding box center [218, 185] width 9 height 9
radio input "true"
click at [296, 285] on button "SUBMIT" at bounding box center [310, 285] width 75 height 18
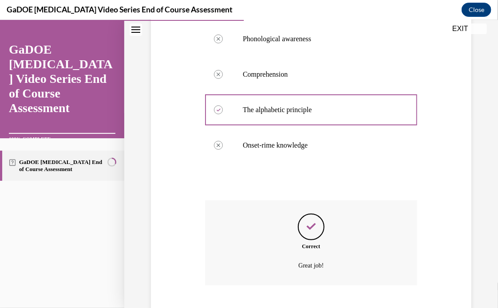
scroll to position [246, 0]
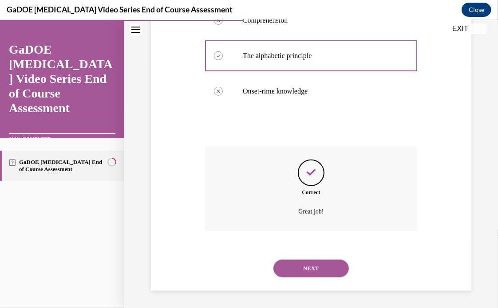
click at [307, 268] on button "NEXT" at bounding box center [310, 269] width 75 height 18
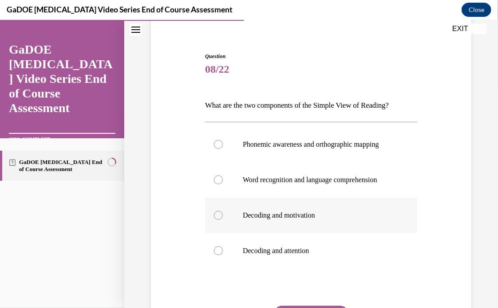
scroll to position [115, 0]
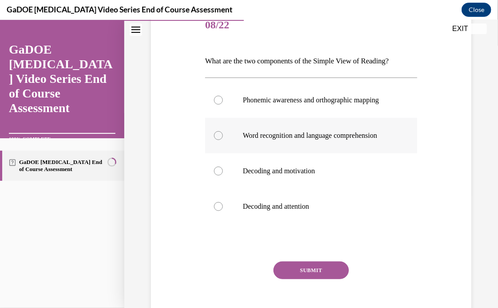
click at [335, 138] on label "Word recognition and language comprehension" at bounding box center [311, 135] width 212 height 35
click at [223, 138] on input "Word recognition and language comprehension" at bounding box center [218, 135] width 9 height 9
radio input "true"
click at [317, 279] on button "SUBMIT" at bounding box center [310, 270] width 75 height 18
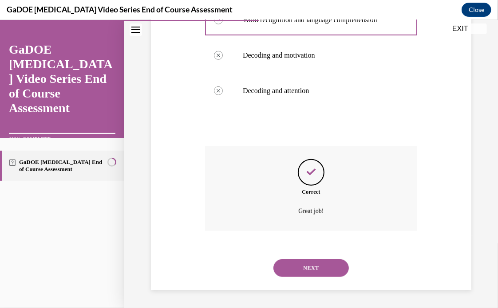
click at [320, 276] on button "NEXT" at bounding box center [310, 268] width 75 height 18
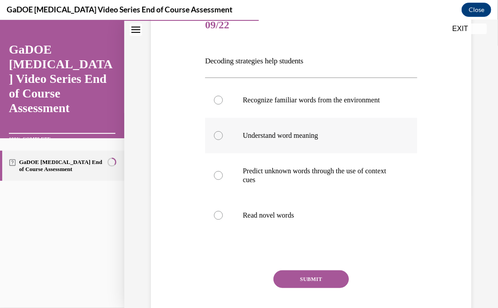
click at [276, 140] on p "Understand word meaning" at bounding box center [319, 135] width 152 height 9
click at [223, 140] on input "Understand word meaning" at bounding box center [218, 135] width 9 height 9
radio input "true"
click at [287, 281] on button "SUBMIT" at bounding box center [310, 279] width 75 height 18
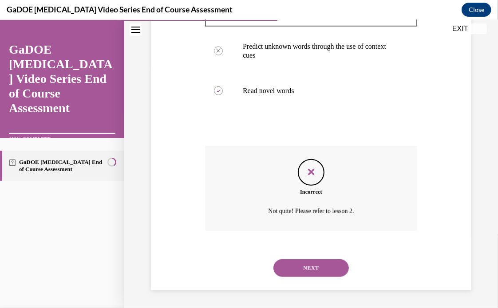
click at [292, 265] on button "NEXT" at bounding box center [310, 268] width 75 height 18
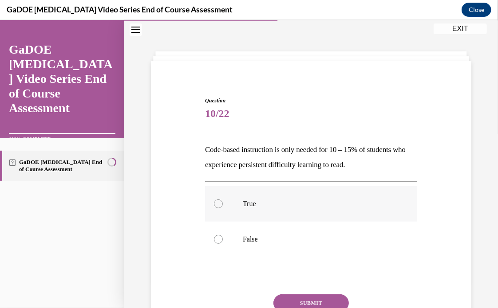
scroll to position [71, 0]
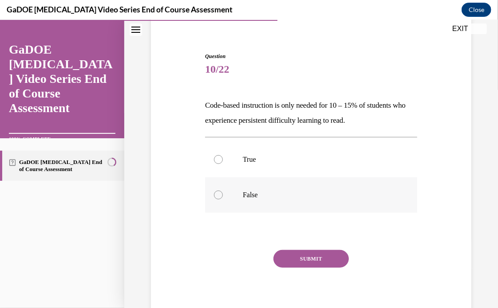
click at [284, 193] on p "False" at bounding box center [319, 194] width 152 height 9
click at [223, 193] on input "False" at bounding box center [218, 194] width 9 height 9
radio input "true"
click at [298, 257] on button "SUBMIT" at bounding box center [310, 259] width 75 height 18
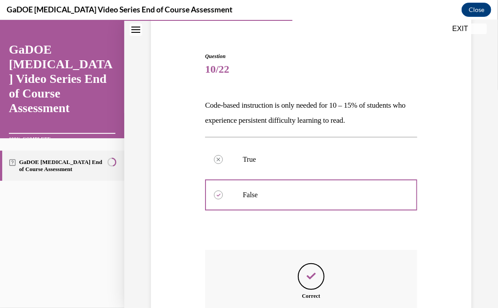
scroll to position [175, 0]
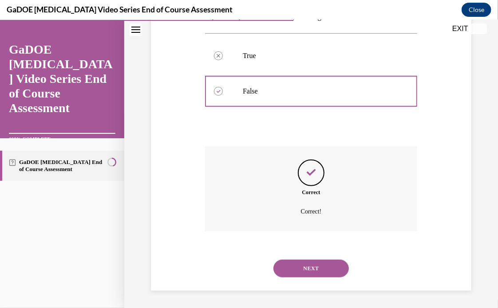
click at [302, 267] on button "NEXT" at bounding box center [310, 269] width 75 height 18
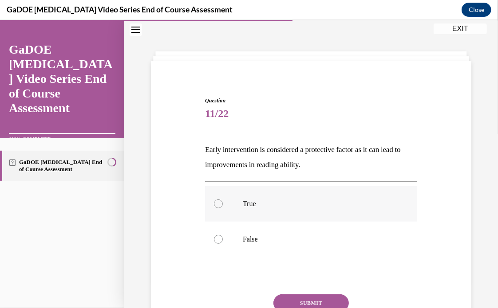
scroll to position [71, 0]
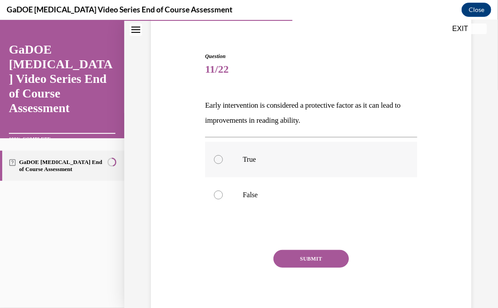
click at [267, 151] on label "True" at bounding box center [311, 159] width 212 height 35
click at [223, 155] on input "True" at bounding box center [218, 159] width 9 height 9
radio input "true"
click at [325, 260] on button "SUBMIT" at bounding box center [310, 259] width 75 height 18
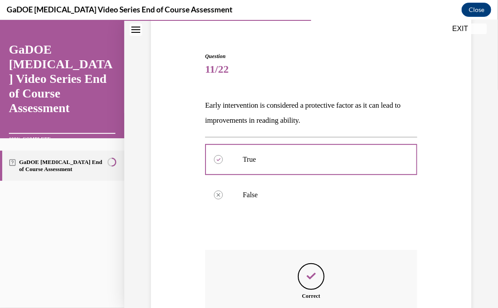
scroll to position [175, 0]
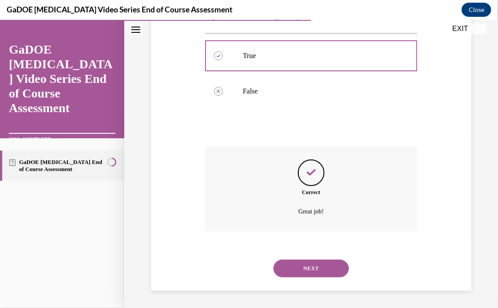
click at [316, 264] on button "NEXT" at bounding box center [310, 269] width 75 height 18
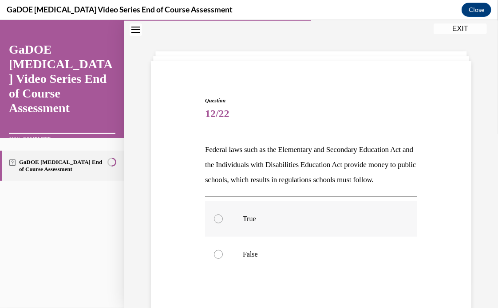
scroll to position [71, 0]
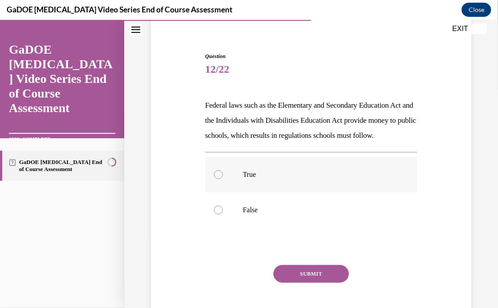
click at [310, 192] on label "True" at bounding box center [311, 174] width 212 height 35
click at [223, 179] on input "True" at bounding box center [218, 174] width 9 height 9
radio input "true"
click at [301, 283] on button "SUBMIT" at bounding box center [310, 274] width 75 height 18
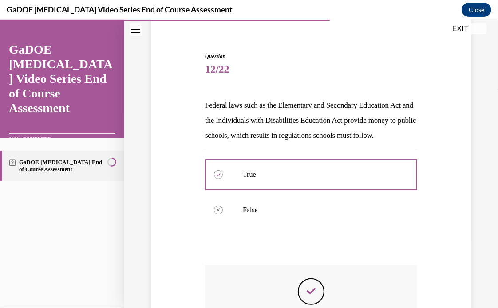
scroll to position [205, 0]
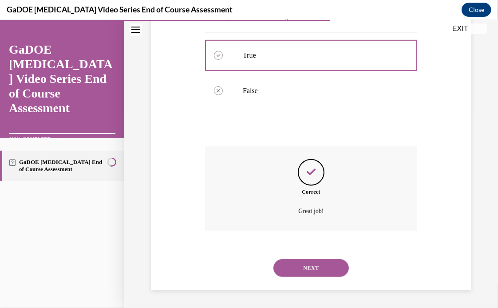
click at [307, 265] on button "NEXT" at bounding box center [310, 268] width 75 height 18
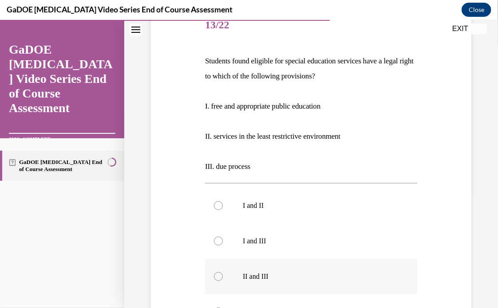
scroll to position [204, 0]
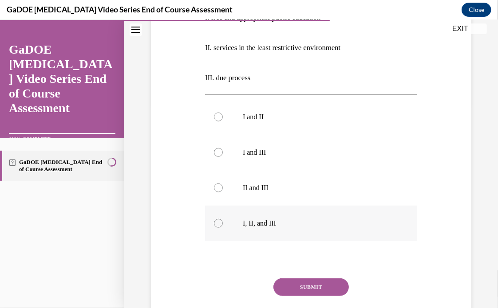
click at [289, 220] on p "I, II, and III" at bounding box center [319, 223] width 152 height 9
click at [223, 220] on input "I, II, and III" at bounding box center [218, 223] width 9 height 9
radio input "true"
click at [311, 278] on button "SUBMIT" at bounding box center [310, 287] width 75 height 18
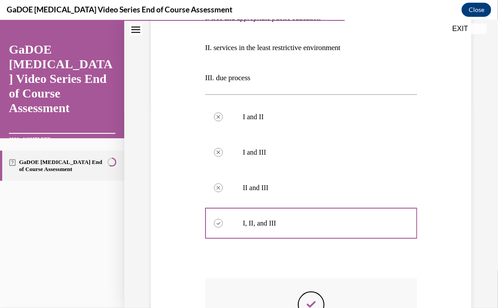
scroll to position [336, 0]
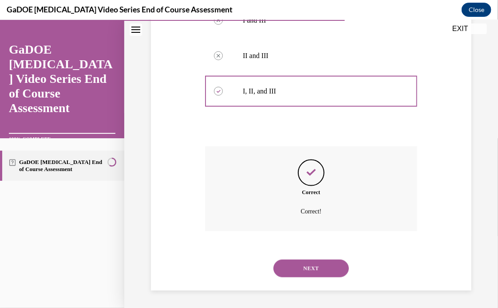
click at [311, 278] on div "NEXT" at bounding box center [311, 268] width 212 height 35
click at [312, 269] on button "NEXT" at bounding box center [310, 269] width 75 height 18
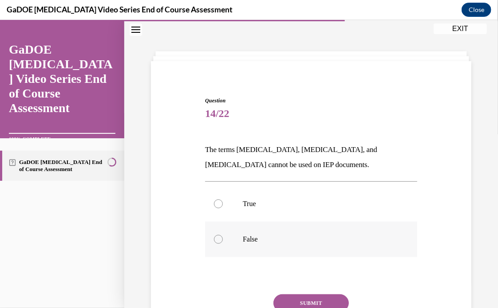
scroll to position [71, 0]
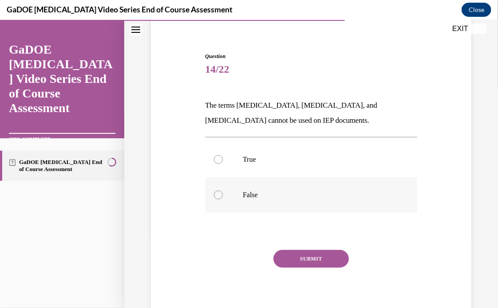
click at [290, 191] on p "False" at bounding box center [319, 194] width 152 height 9
click at [223, 191] on input "False" at bounding box center [218, 194] width 9 height 9
radio input "true"
click at [297, 260] on button "SUBMIT" at bounding box center [310, 259] width 75 height 18
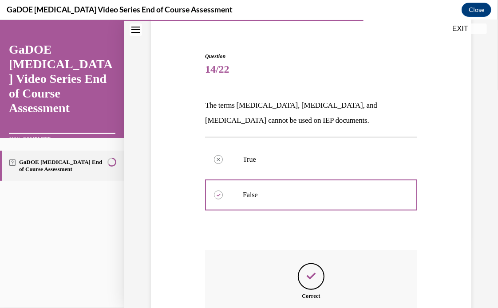
scroll to position [175, 0]
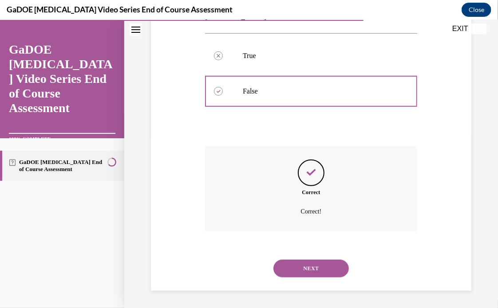
click at [299, 272] on button "NEXT" at bounding box center [310, 269] width 75 height 18
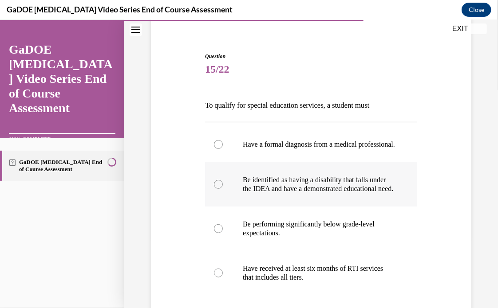
scroll to position [115, 0]
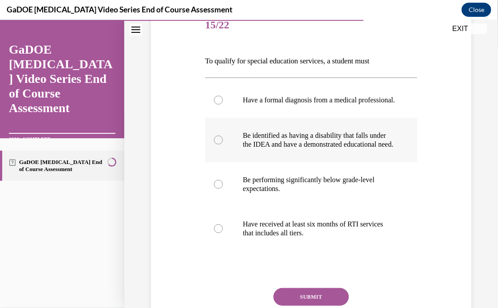
click at [316, 149] on p "Be identified as having a disability that falls under the IDEA and have a demon…" at bounding box center [319, 140] width 152 height 18
click at [223, 144] on input "Be identified as having a disability that falls under the IDEA and have a demon…" at bounding box center [218, 139] width 9 height 9
radio input "true"
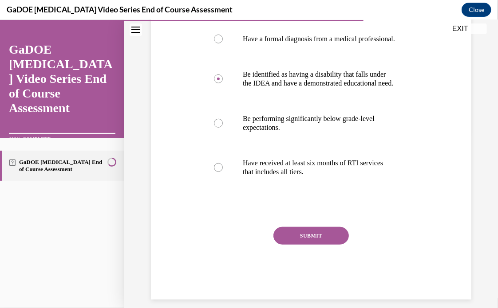
click at [299, 244] on button "SUBMIT" at bounding box center [310, 236] width 75 height 18
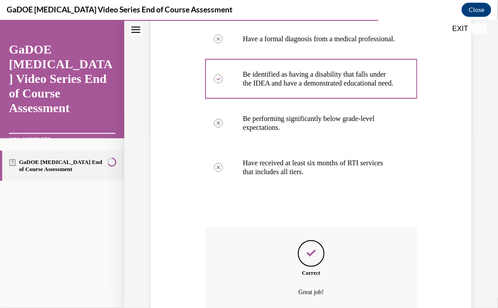
scroll to position [275, 0]
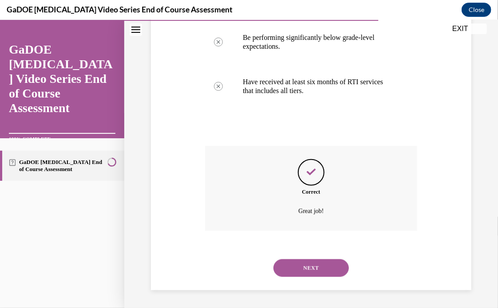
click at [297, 267] on button "NEXT" at bounding box center [310, 268] width 75 height 18
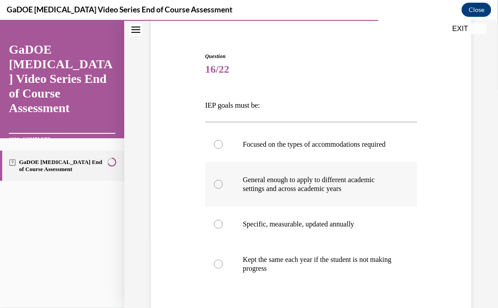
scroll to position [115, 0]
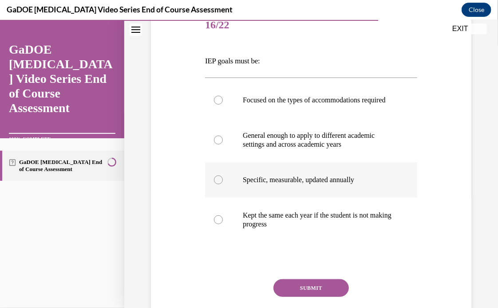
click at [307, 181] on label "Specific, measurable, updated annually" at bounding box center [311, 179] width 212 height 35
click at [223, 181] on input "Specific, measurable, updated annually" at bounding box center [218, 179] width 9 height 9
radio input "true"
click at [303, 290] on button "SUBMIT" at bounding box center [310, 288] width 75 height 18
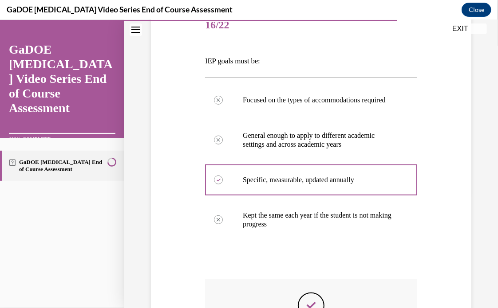
scroll to position [225, 0]
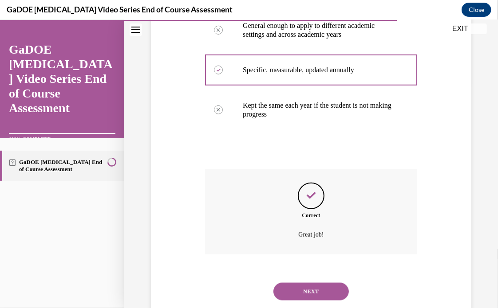
click at [301, 294] on button "NEXT" at bounding box center [310, 292] width 75 height 18
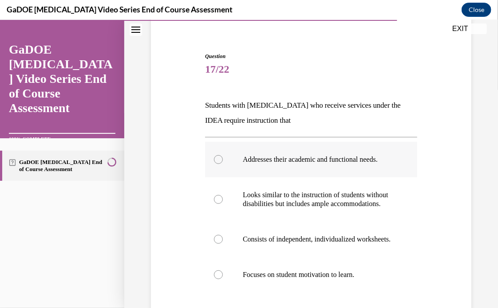
scroll to position [115, 0]
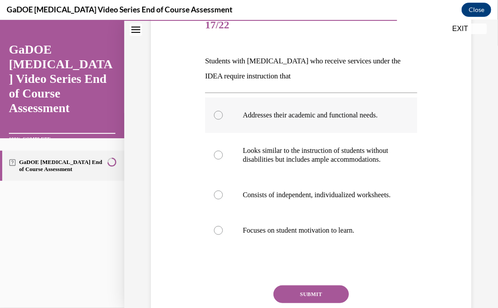
click at [319, 119] on p "Addresses their academic and functional needs." at bounding box center [319, 114] width 152 height 9
click at [223, 119] on input "Addresses their academic and functional needs." at bounding box center [218, 114] width 9 height 9
radio input "true"
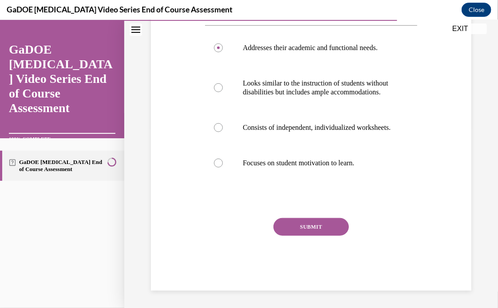
click at [302, 236] on button "SUBMIT" at bounding box center [310, 227] width 75 height 18
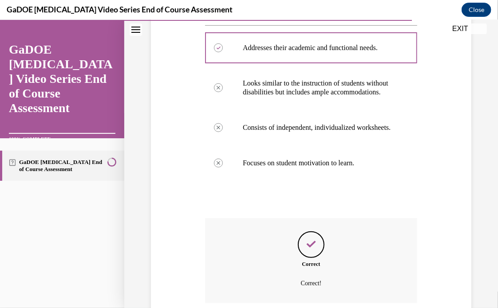
scroll to position [281, 0]
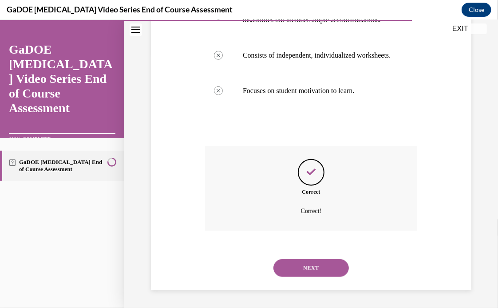
click at [302, 262] on button "NEXT" at bounding box center [310, 268] width 75 height 18
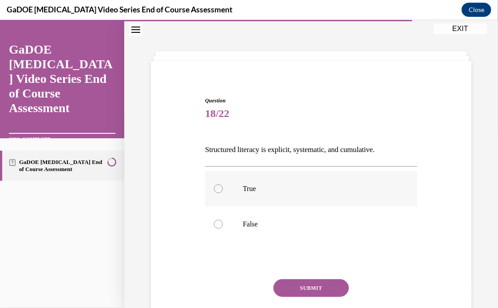
scroll to position [61, 0]
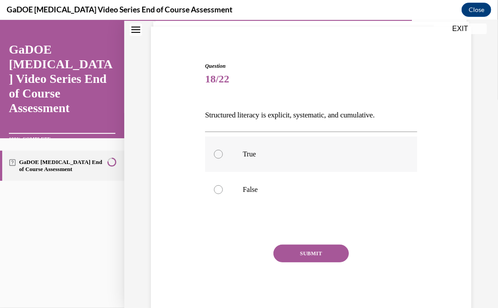
click at [311, 151] on p "True" at bounding box center [319, 154] width 152 height 9
click at [223, 151] on input "True" at bounding box center [218, 154] width 9 height 9
radio input "true"
click at [302, 247] on button "SUBMIT" at bounding box center [310, 253] width 75 height 18
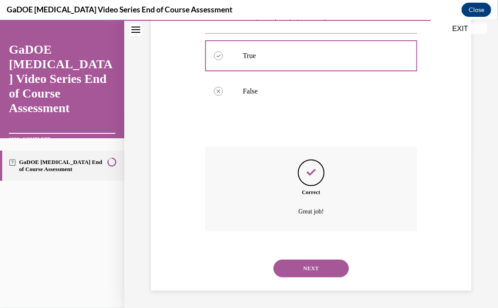
click at [300, 262] on button "NEXT" at bounding box center [310, 269] width 75 height 18
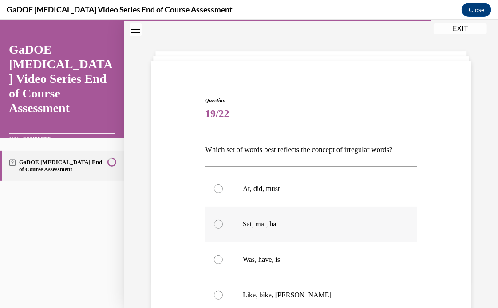
scroll to position [115, 0]
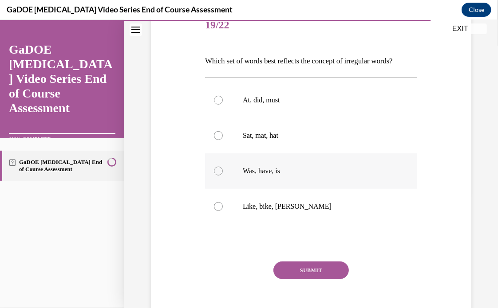
drag, startPoint x: 313, startPoint y: 173, endPoint x: 311, endPoint y: 187, distance: 14.4
click at [313, 173] on p "Was, have, is" at bounding box center [319, 170] width 152 height 9
click at [223, 173] on input "Was, have, is" at bounding box center [218, 170] width 9 height 9
radio input "true"
click at [314, 268] on button "SUBMIT" at bounding box center [310, 270] width 75 height 18
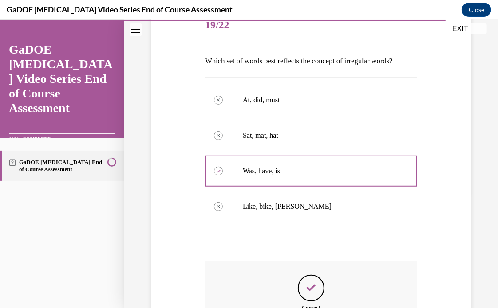
scroll to position [231, 0]
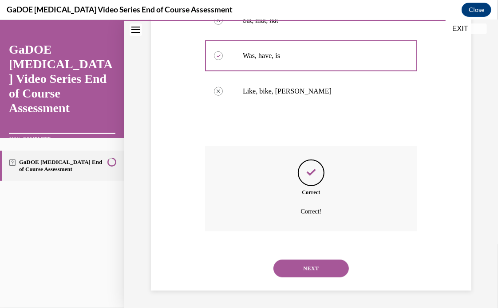
click at [315, 271] on button "NEXT" at bounding box center [310, 269] width 75 height 18
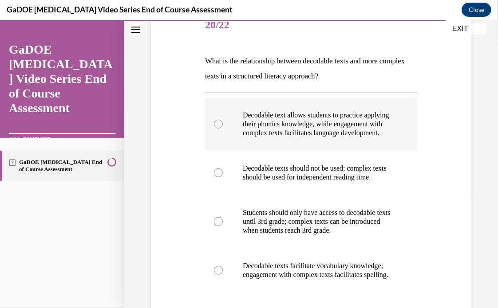
scroll to position [160, 0]
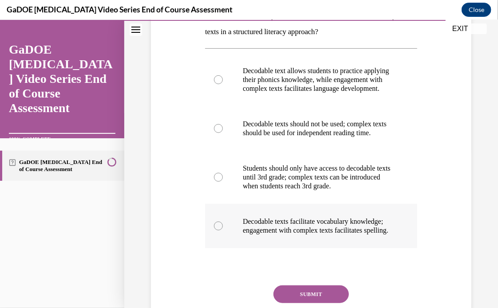
click at [327, 235] on p "Decodable texts facilitate vocabulary knowledge; engagement with complex texts …" at bounding box center [319, 226] width 152 height 18
click at [223, 230] on input "Decodable texts facilitate vocabulary knowledge; engagement with complex texts …" at bounding box center [218, 225] width 9 height 9
radio input "true"
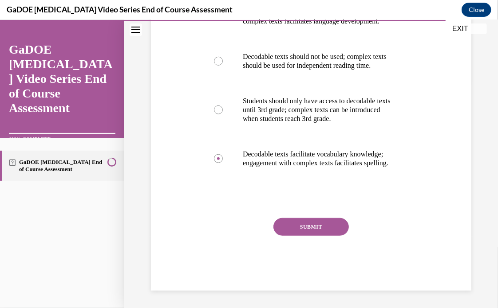
click at [328, 236] on button "SUBMIT" at bounding box center [310, 227] width 75 height 18
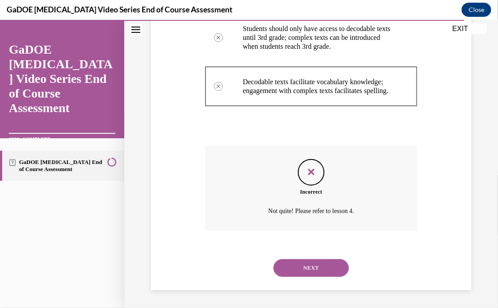
click at [318, 268] on button "NEXT" at bounding box center [310, 268] width 75 height 18
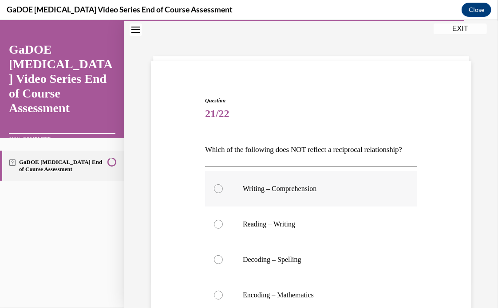
scroll to position [115, 0]
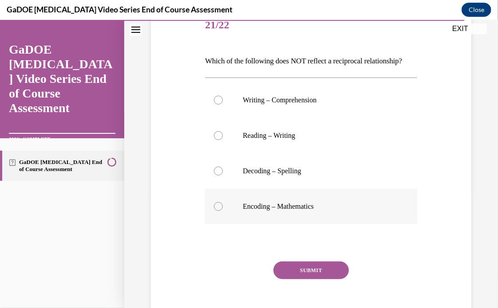
click at [311, 211] on p "Encoding – Mathematics" at bounding box center [319, 206] width 152 height 9
click at [223, 211] on input "Encoding – Mathematics" at bounding box center [218, 206] width 9 height 9
radio input "true"
click at [304, 279] on button "SUBMIT" at bounding box center [310, 270] width 75 height 18
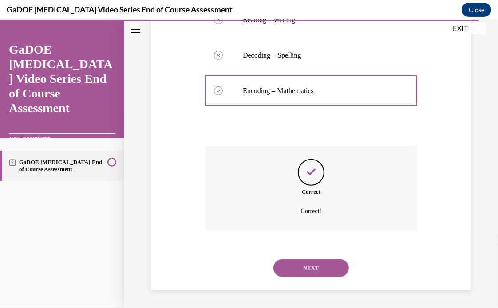
click at [313, 265] on button "NEXT" at bounding box center [310, 268] width 75 height 18
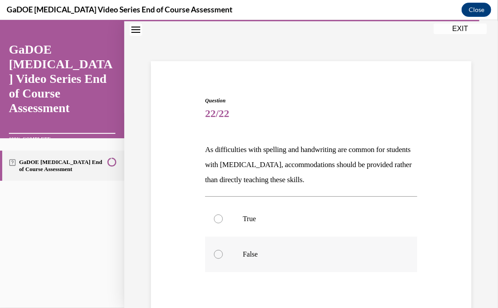
scroll to position [71, 0]
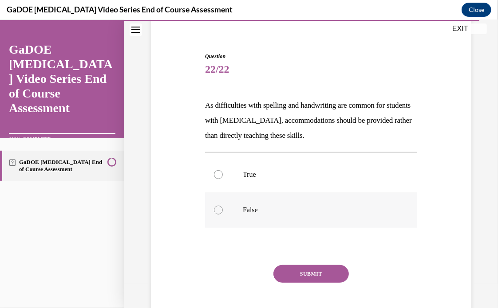
click at [279, 209] on p "False" at bounding box center [319, 209] width 152 height 9
click at [223, 209] on input "False" at bounding box center [218, 209] width 9 height 9
radio input "true"
drag, startPoint x: 296, startPoint y: 177, endPoint x: 296, endPoint y: 185, distance: 7.6
click at [296, 177] on p "True" at bounding box center [319, 174] width 152 height 9
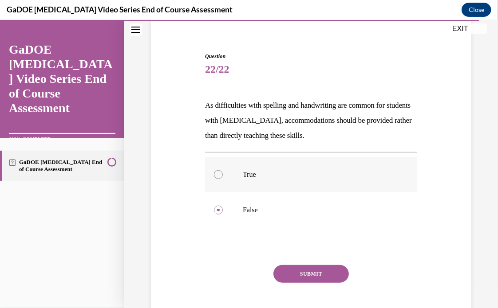
click at [223, 177] on input "True" at bounding box center [218, 174] width 9 height 9
radio input "true"
click at [298, 269] on button "SUBMIT" at bounding box center [310, 274] width 75 height 18
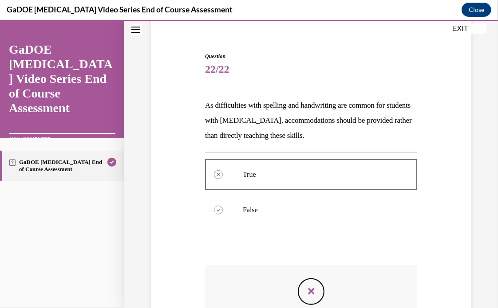
scroll to position [190, 0]
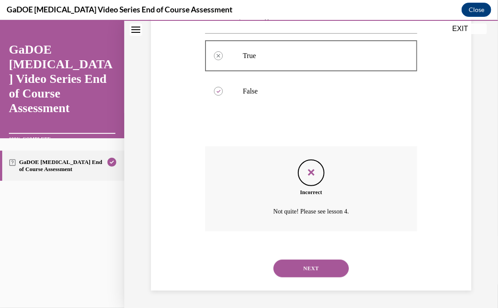
click at [302, 269] on button "NEXT" at bounding box center [310, 269] width 75 height 18
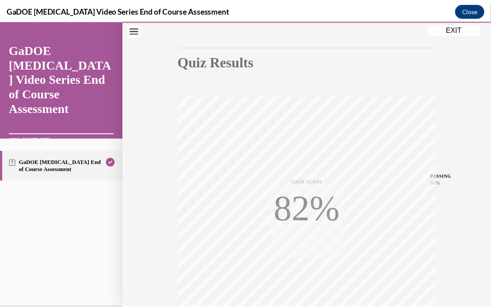
scroll to position [166, 0]
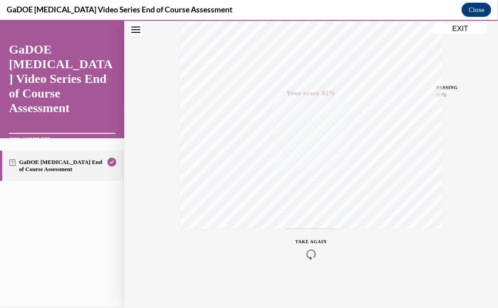
click at [462, 32] on button "EXIT" at bounding box center [459, 28] width 53 height 11
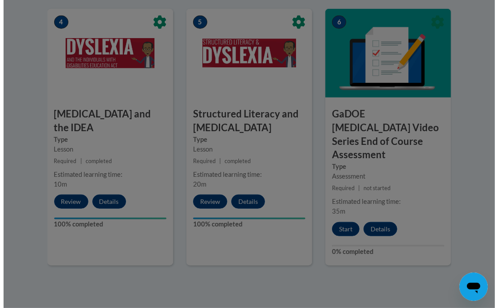
scroll to position [519, 0]
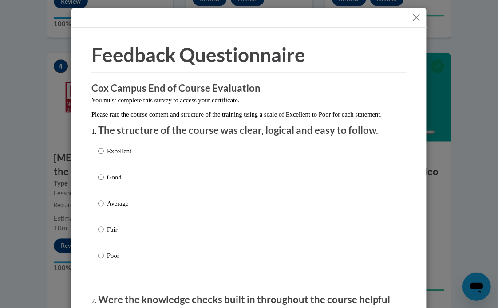
click at [119, 156] on p "Excellent" at bounding box center [119, 151] width 24 height 10
click at [104, 156] on input "Excellent" at bounding box center [101, 151] width 6 height 10
radio input "true"
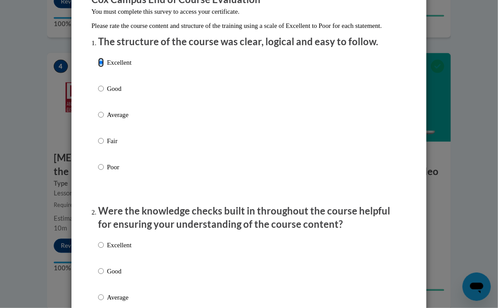
scroll to position [133, 0]
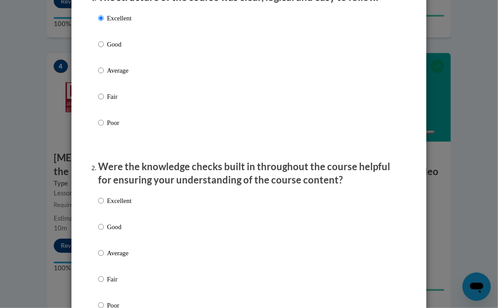
click at [118, 204] on div "Excellent Good Average Fair Poor" at bounding box center [114, 261] width 33 height 138
click at [118, 206] on p "Excellent" at bounding box center [119, 201] width 24 height 10
click at [104, 206] on input "Excellent" at bounding box center [101, 201] width 6 height 10
radio input "true"
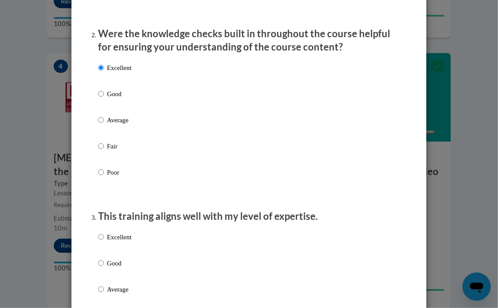
click at [111, 242] on p "Excellent" at bounding box center [119, 237] width 24 height 10
click at [104, 242] on input "Excellent" at bounding box center [101, 237] width 6 height 10
radio input "true"
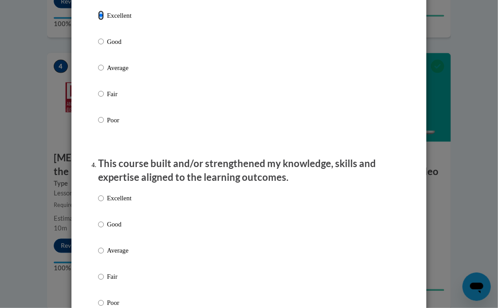
scroll to position [532, 0]
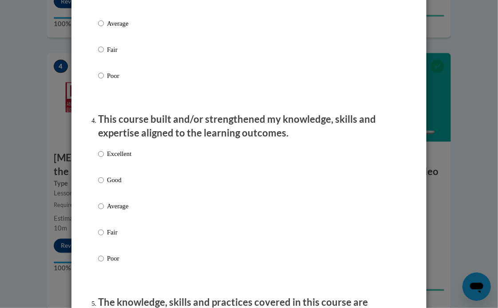
click at [126, 154] on li "This course built and/or strengthened my knowledge, skills and expertise aligne…" at bounding box center [249, 201] width 302 height 177
click at [119, 159] on p "Excellent" at bounding box center [119, 155] width 24 height 10
click at [104, 159] on input "Excellent" at bounding box center [101, 155] width 6 height 10
radio input "true"
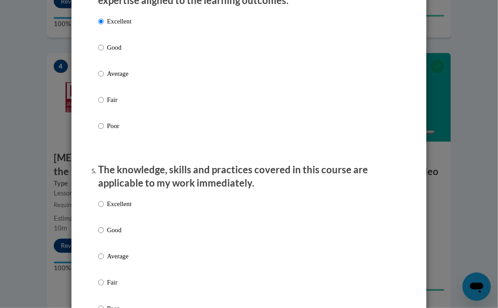
click at [110, 209] on p "Excellent" at bounding box center [119, 204] width 24 height 10
click at [104, 209] on input "Excellent" at bounding box center [101, 204] width 6 height 10
radio input "true"
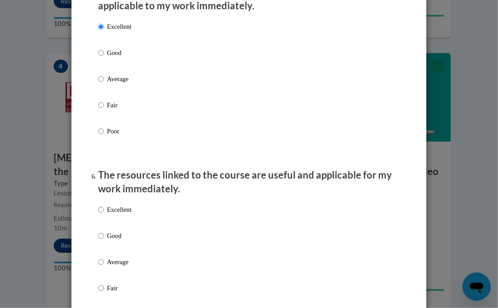
click at [110, 215] on p "Excellent" at bounding box center [119, 210] width 24 height 10
click at [104, 215] on input "Excellent" at bounding box center [101, 210] width 6 height 10
radio input "true"
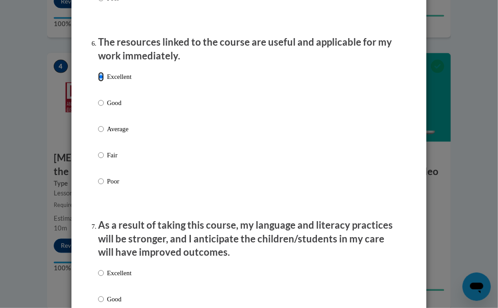
scroll to position [1020, 0]
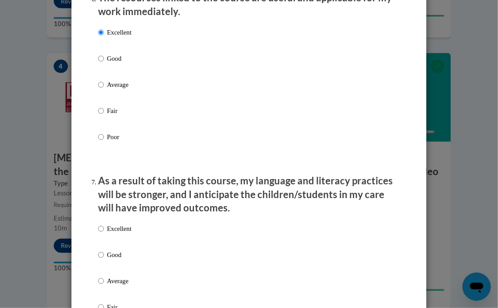
click at [106, 232] on div "Excellent Good Average Fair Poor" at bounding box center [114, 289] width 33 height 138
click at [107, 234] on p "Excellent" at bounding box center [119, 229] width 24 height 10
click at [104, 234] on input "Excellent" at bounding box center [101, 229] width 6 height 10
radio input "true"
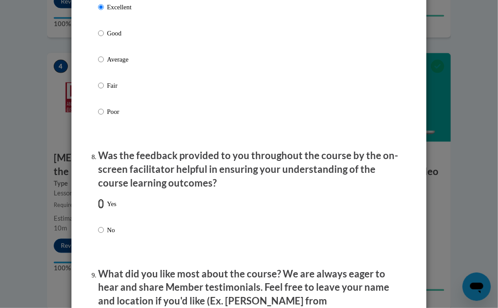
click at [100, 209] on input "Yes" at bounding box center [101, 204] width 6 height 10
radio input "true"
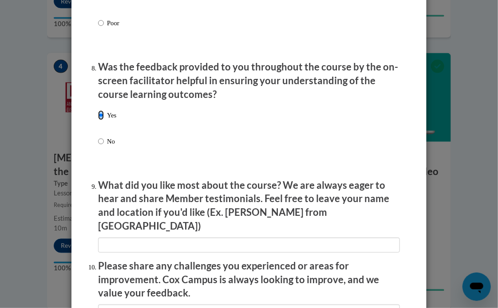
scroll to position [1420, 0]
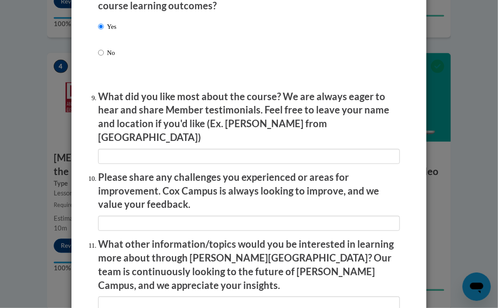
click at [171, 143] on li "What did you like most about the course? We are always eager to hear and share …" at bounding box center [249, 127] width 302 height 74
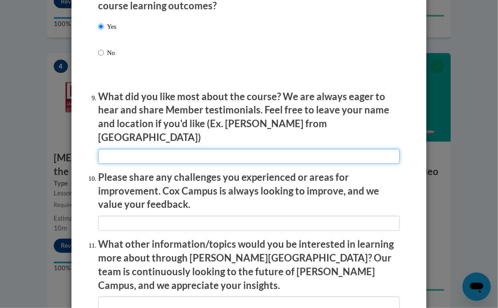
drag, startPoint x: 167, startPoint y: 154, endPoint x: 103, endPoint y: 307, distance: 165.6
click at [167, 154] on input "textbox" at bounding box center [249, 156] width 302 height 15
type input "I like how to video was set up"
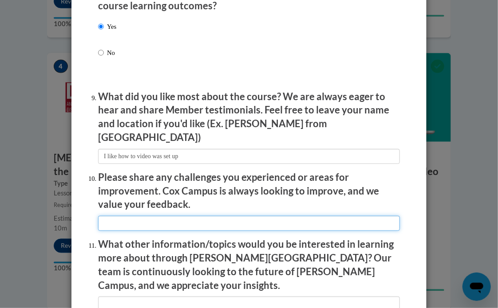
click at [202, 222] on input "textbox" at bounding box center [249, 223] width 302 height 15
type input "NA"
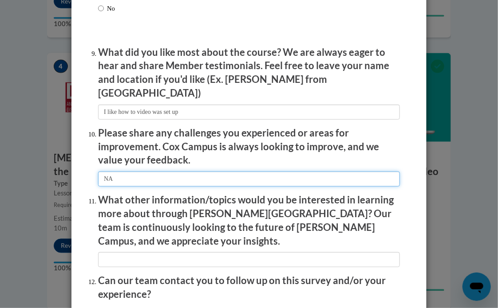
scroll to position [1508, 0]
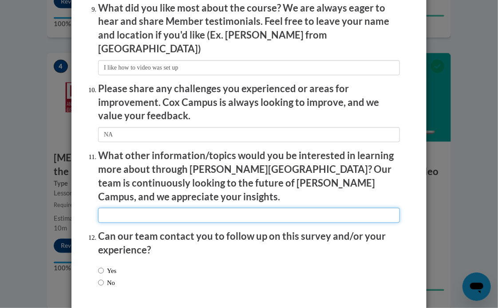
click at [150, 208] on input "textbox" at bounding box center [249, 215] width 302 height 15
type input "Data taking"
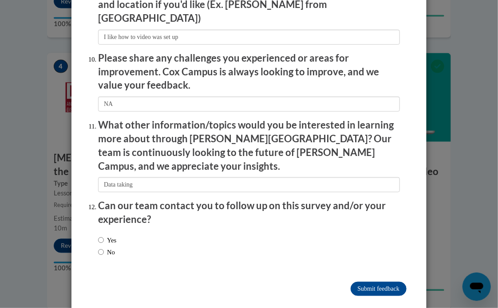
click at [110, 248] on label "No" at bounding box center [106, 253] width 17 height 10
click at [104, 248] on input "No" at bounding box center [101, 253] width 6 height 10
radio input "true"
click at [376, 282] on input "Submit feedback" at bounding box center [378, 289] width 56 height 14
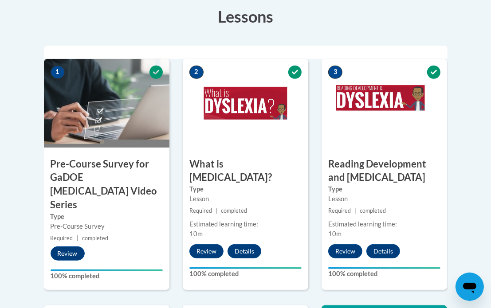
scroll to position [44, 0]
